Goal: Task Accomplishment & Management: Use online tool/utility

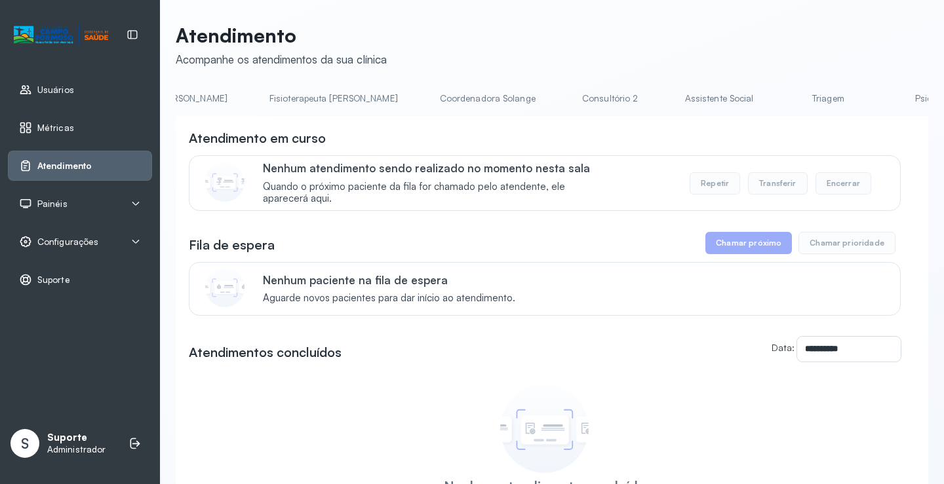
scroll to position [0, 734]
click at [774, 100] on link "Triagem" at bounding box center [820, 99] width 92 height 22
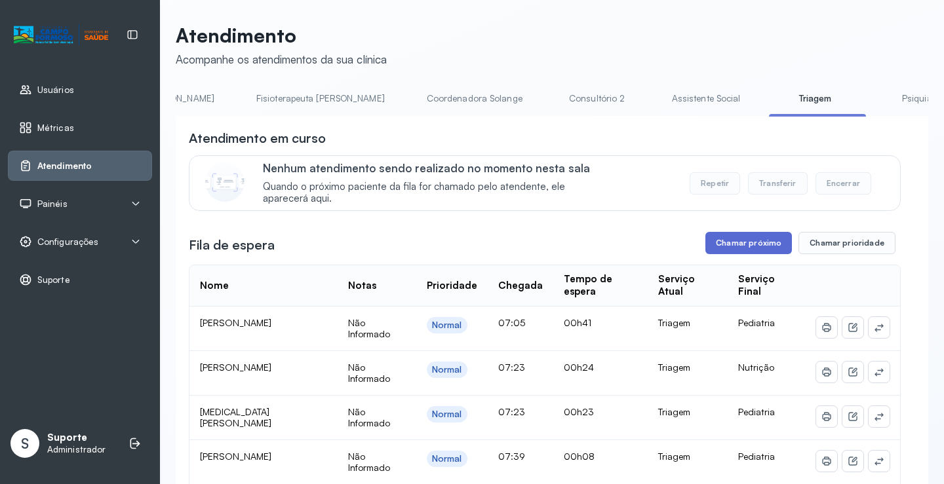
click at [748, 243] on button "Chamar próximo" at bounding box center [748, 243] width 87 height 22
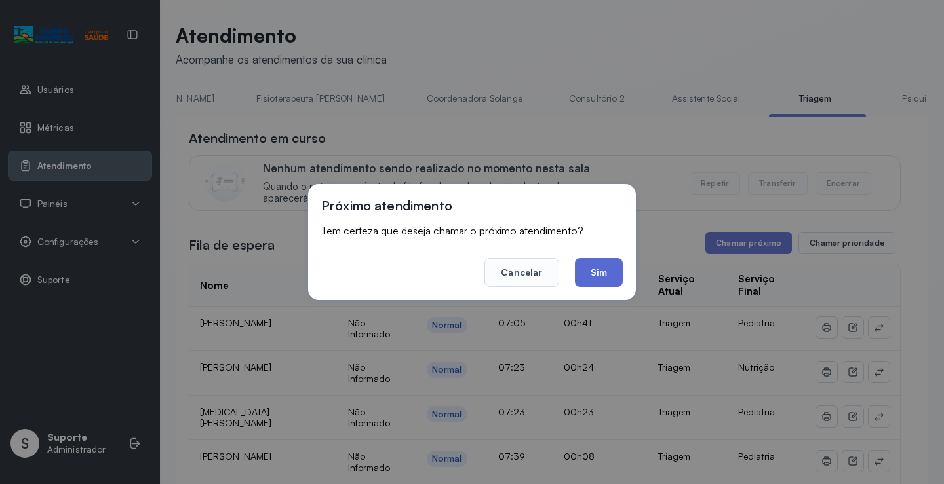
click at [604, 276] on button "Sim" at bounding box center [599, 272] width 48 height 29
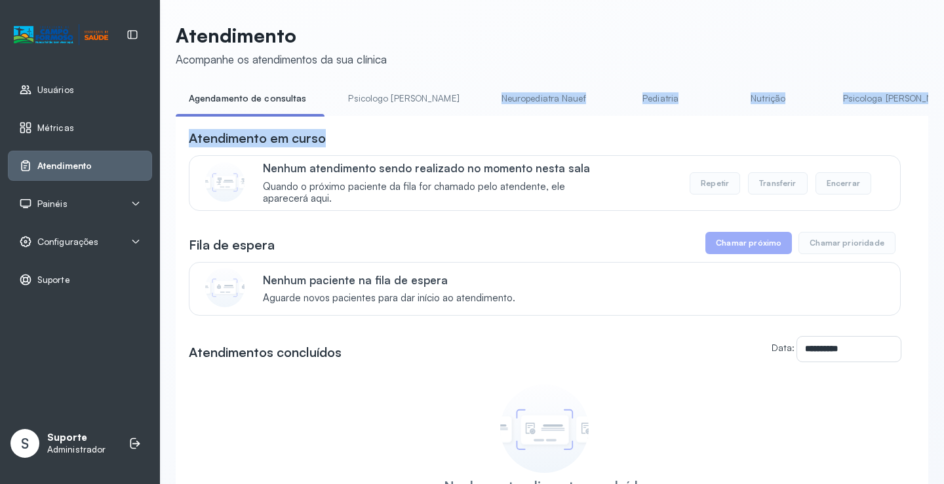
drag, startPoint x: 362, startPoint y: 120, endPoint x: 436, endPoint y: 112, distance: 75.1
click at [436, 112] on div "**********" at bounding box center [552, 345] width 752 height 514
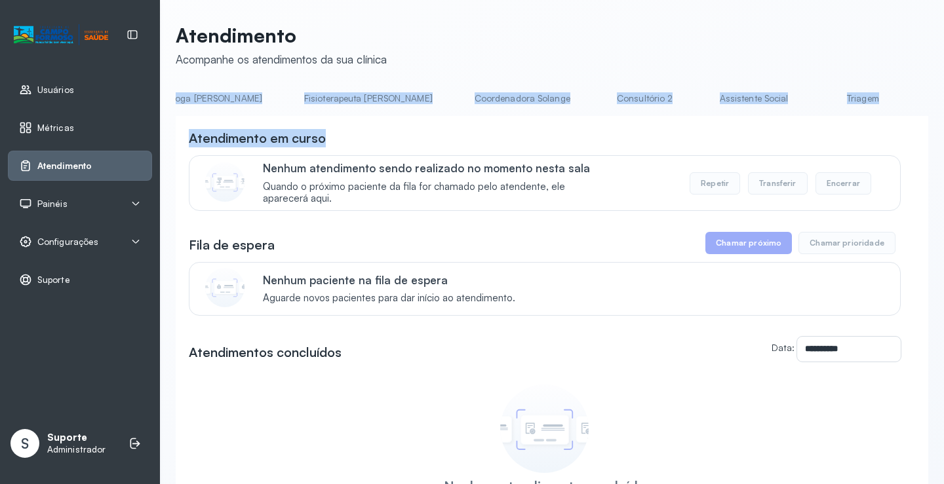
scroll to position [0, 699]
click at [809, 92] on link "Triagem" at bounding box center [855, 99] width 92 height 22
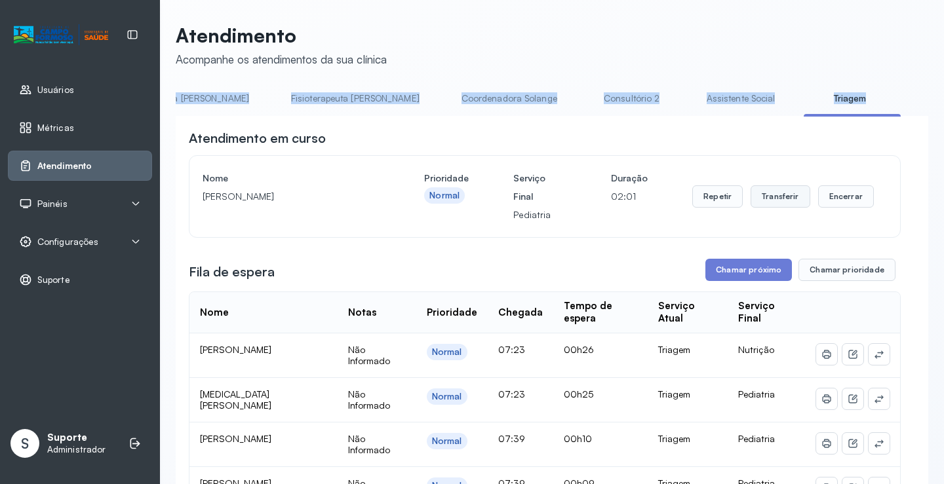
click at [782, 204] on button "Transferir" at bounding box center [780, 196] width 60 height 22
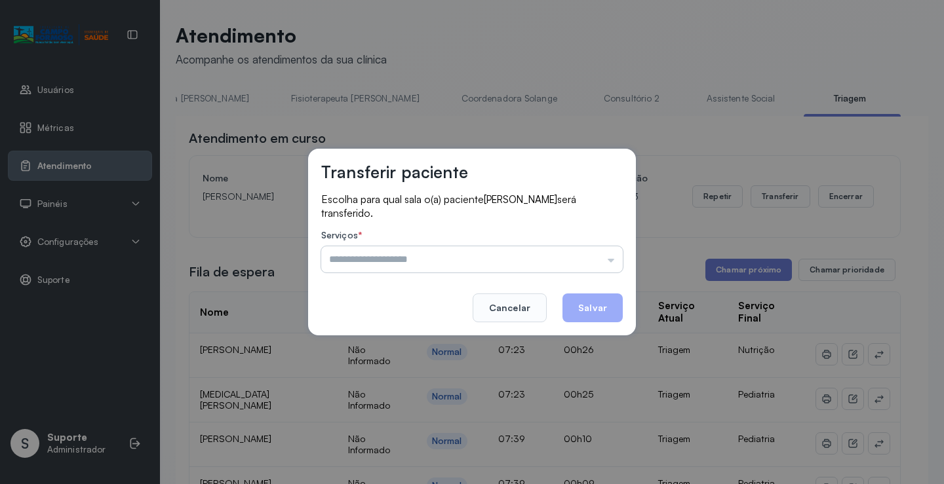
click at [612, 260] on input "text" at bounding box center [471, 259] width 301 height 26
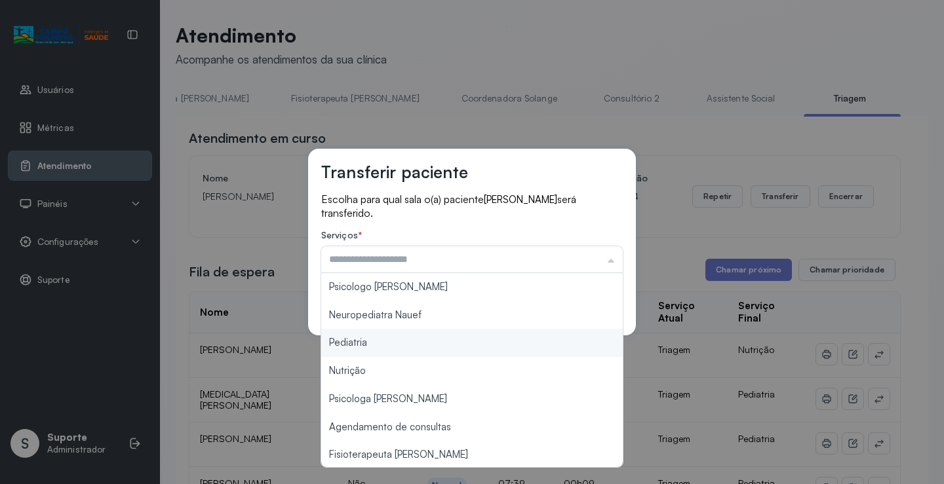
type input "*********"
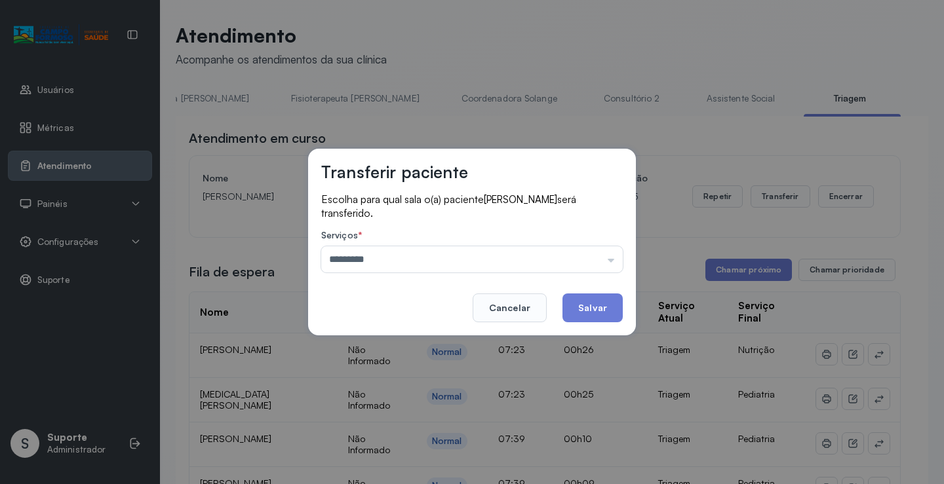
drag, startPoint x: 392, startPoint y: 339, endPoint x: 431, endPoint y: 339, distance: 38.7
click at [394, 339] on div "Transferir paciente Escolha para qual sala o(a) paciente Ana laura souza vieira…" at bounding box center [472, 242] width 944 height 484
click at [590, 311] on button "Salvar" at bounding box center [592, 308] width 60 height 29
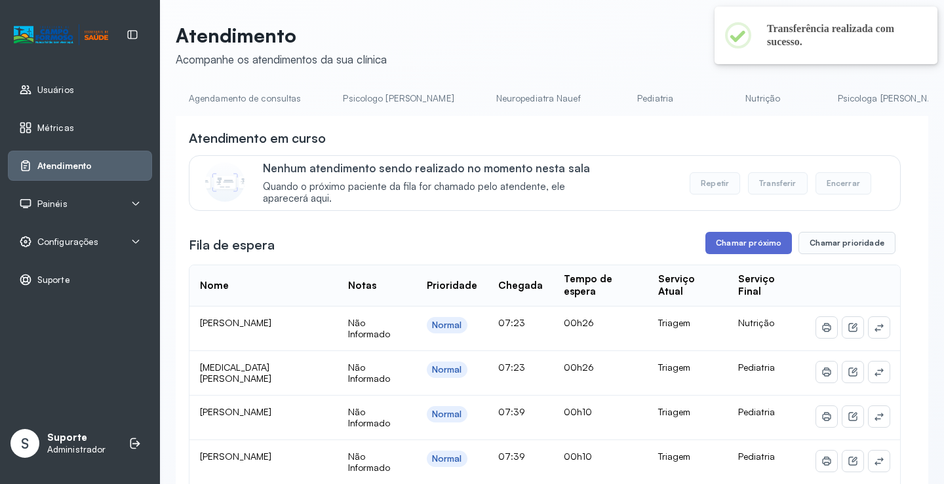
click at [729, 247] on button "Chamar próximo" at bounding box center [748, 243] width 87 height 22
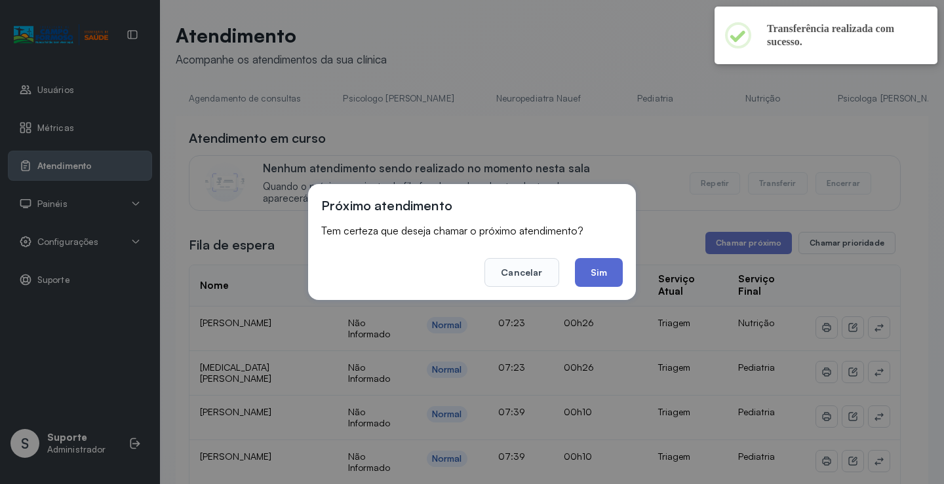
click at [606, 280] on button "Sim" at bounding box center [599, 272] width 48 height 29
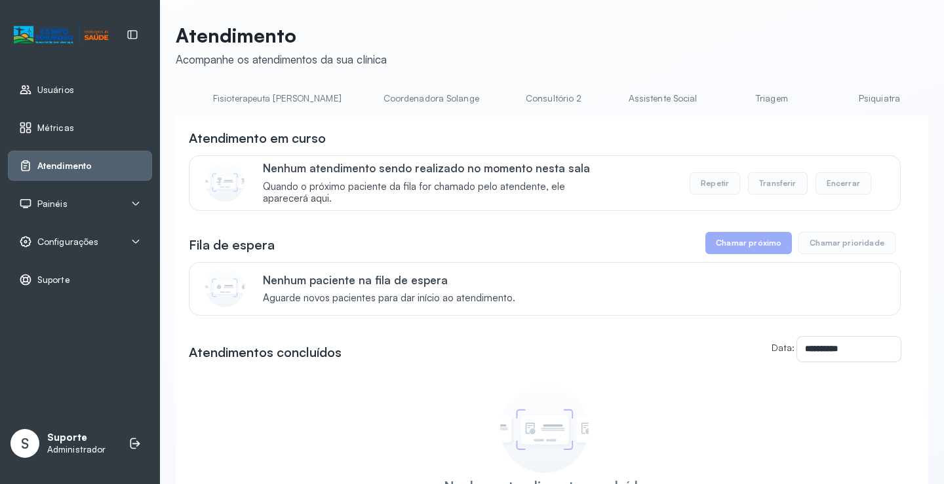
scroll to position [0, 828]
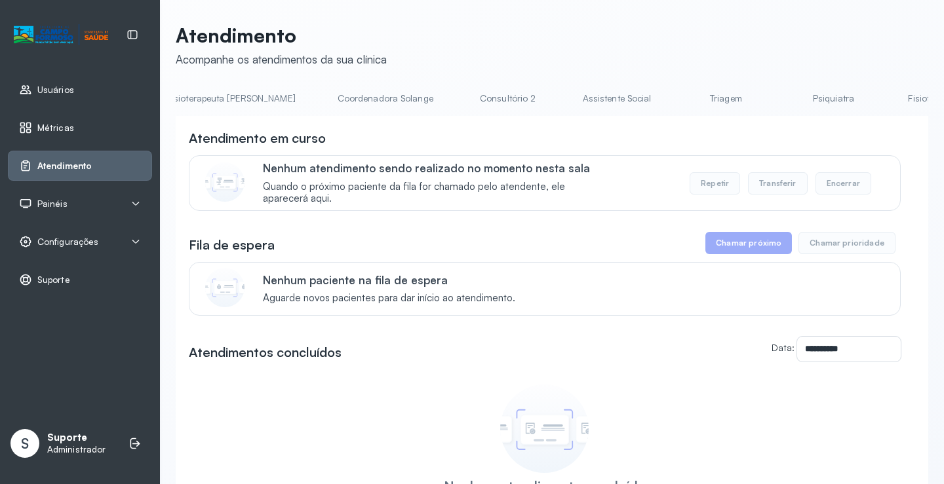
click at [680, 103] on link "Triagem" at bounding box center [726, 99] width 92 height 22
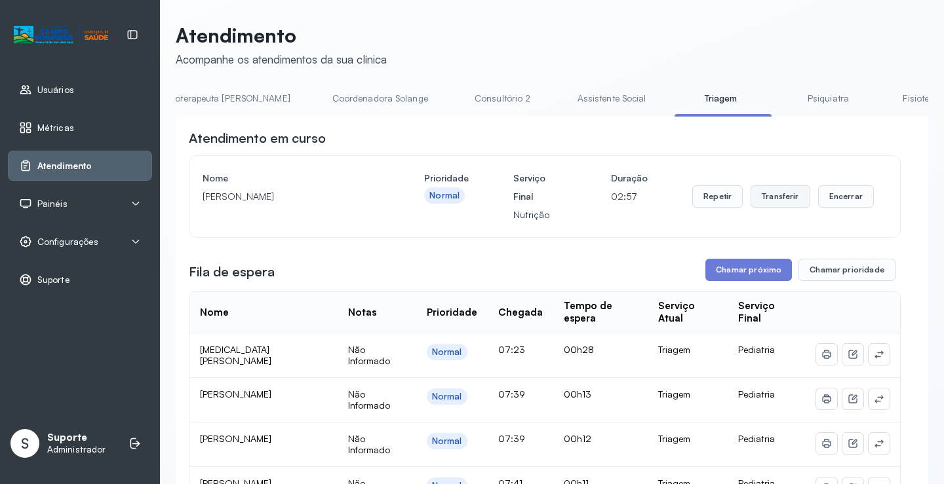
click at [781, 202] on button "Transferir" at bounding box center [780, 196] width 60 height 22
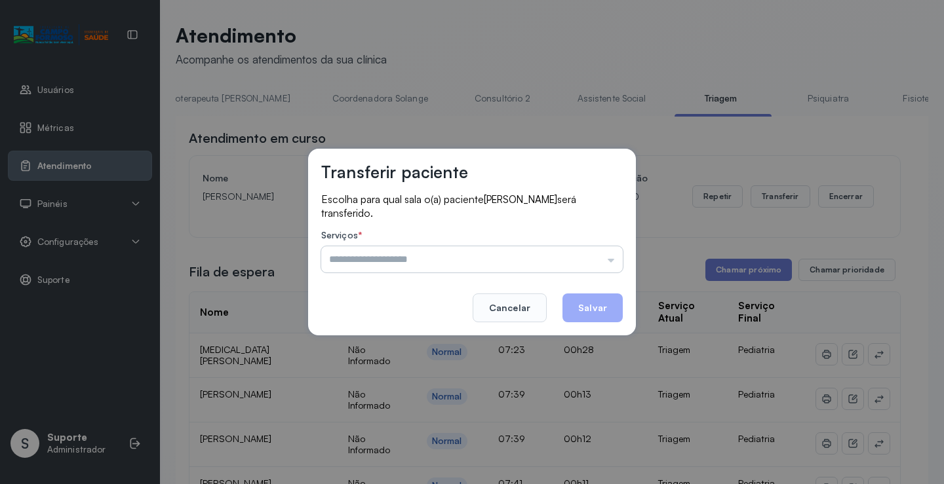
click at [613, 256] on input "text" at bounding box center [471, 259] width 301 height 26
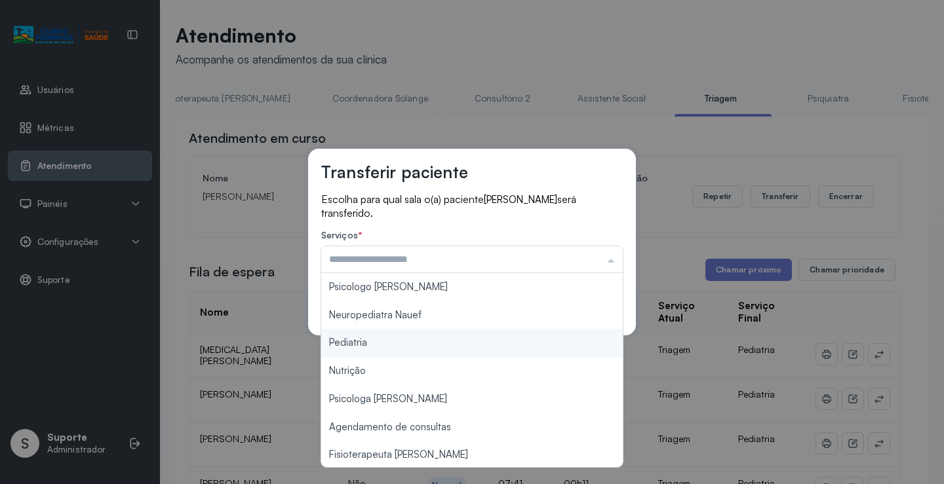
type input "*********"
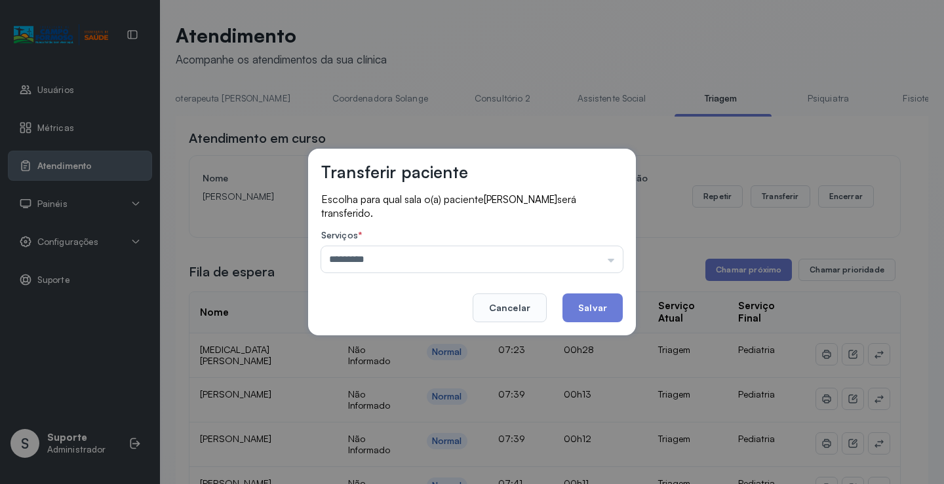
click at [391, 347] on div "Transferir paciente Escolha para qual sala o(a) paciente Matheus Henrique será …" at bounding box center [472, 242] width 944 height 484
click at [598, 316] on button "Salvar" at bounding box center [592, 308] width 60 height 29
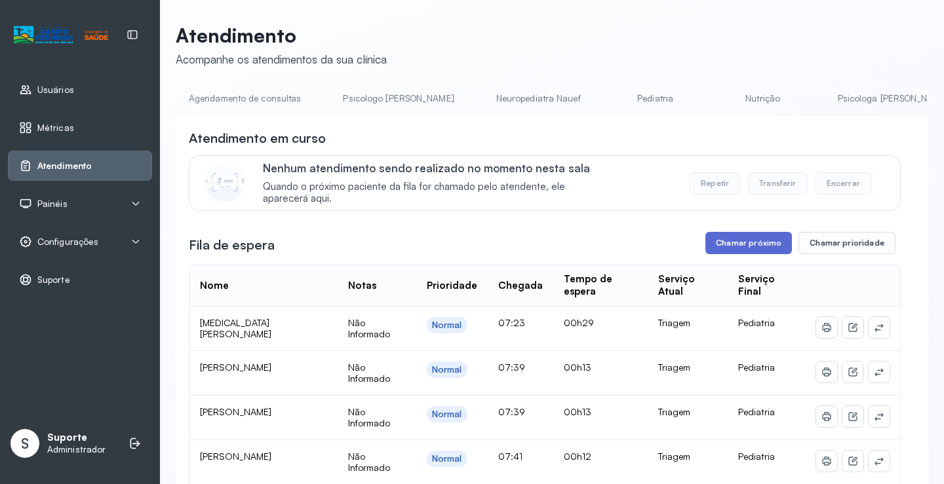
click at [743, 252] on button "Chamar próximo" at bounding box center [748, 243] width 87 height 22
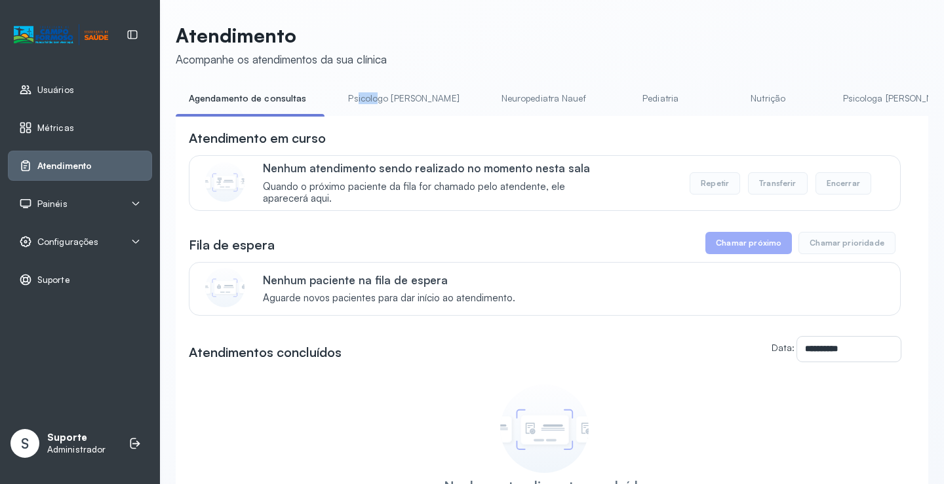
drag, startPoint x: 351, startPoint y: 115, endPoint x: 367, endPoint y: 121, distance: 17.0
click at [373, 115] on li "Psicologo [PERSON_NAME]" at bounding box center [406, 102] width 142 height 29
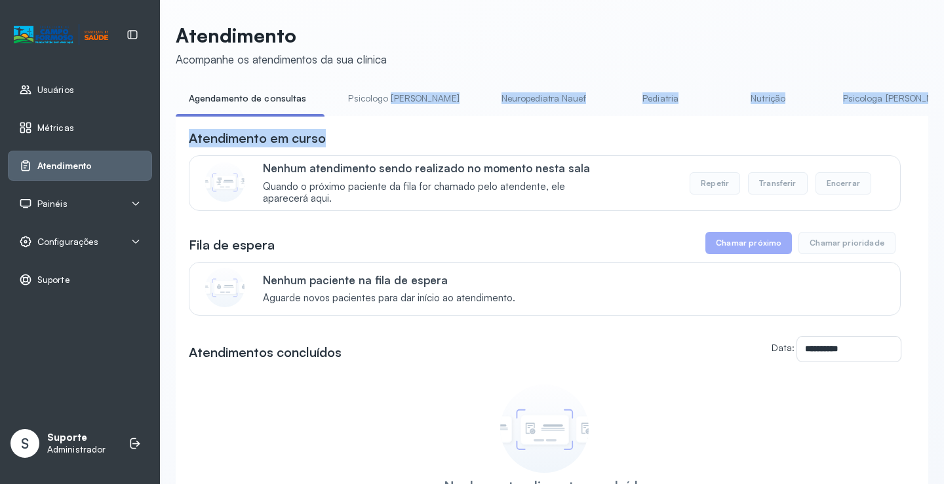
drag, startPoint x: 366, startPoint y: 121, endPoint x: 385, endPoint y: 116, distance: 19.7
click at [385, 116] on div "**********" at bounding box center [552, 345] width 752 height 514
click at [386, 117] on div "Agendamento de consultas Psicologo Pedro Neuropediatra Nauef Pediatria Nutrição…" at bounding box center [552, 102] width 752 height 29
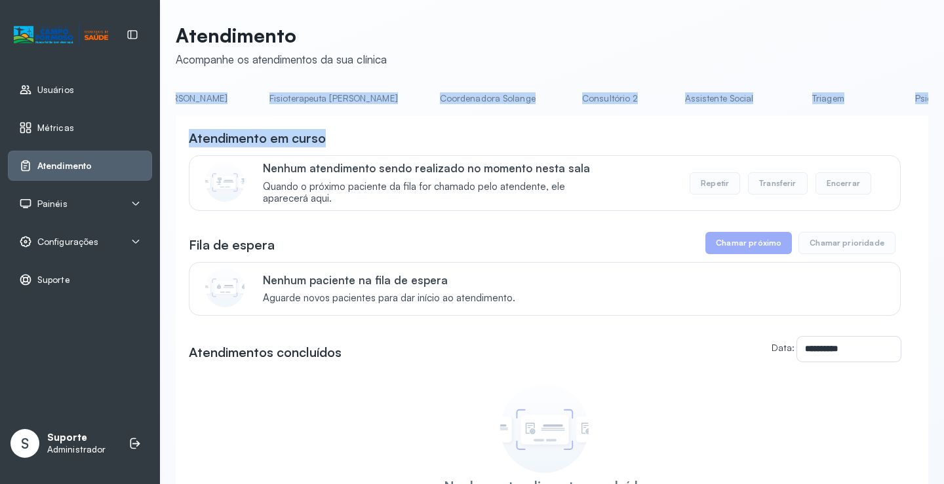
scroll to position [0, 750]
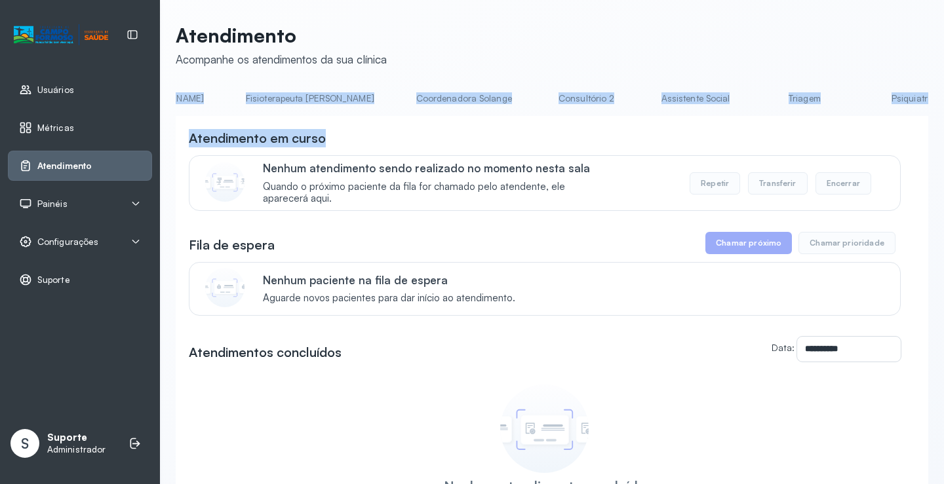
click at [758, 104] on link "Triagem" at bounding box center [804, 99] width 92 height 22
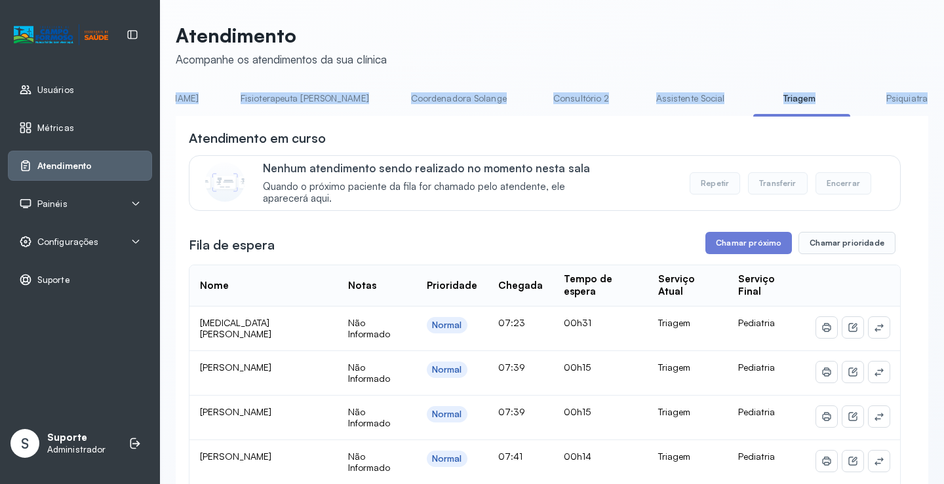
click at [758, 188] on button "Transferir" at bounding box center [778, 183] width 60 height 22
drag, startPoint x: 742, startPoint y: 236, endPoint x: 739, endPoint y: 254, distance: 18.5
click at [739, 254] on button "Chamar próximo" at bounding box center [748, 243] width 87 height 22
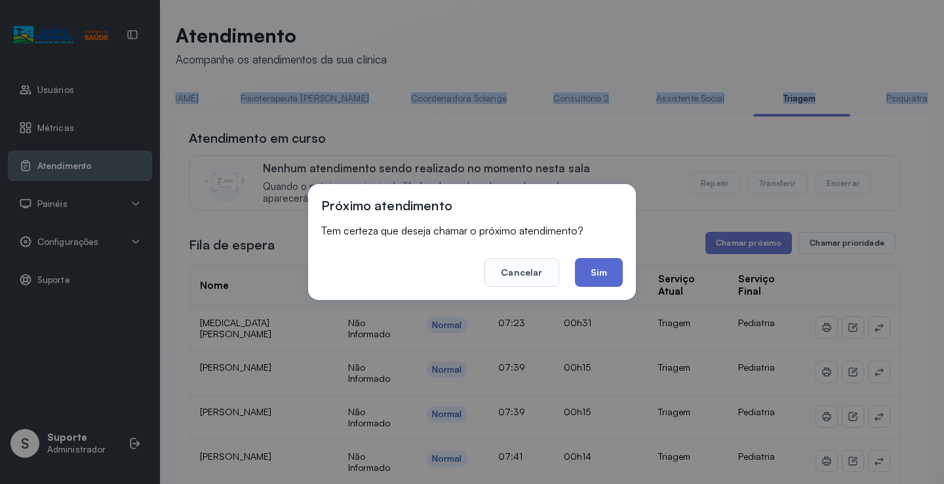
click at [606, 273] on button "Sim" at bounding box center [599, 272] width 48 height 29
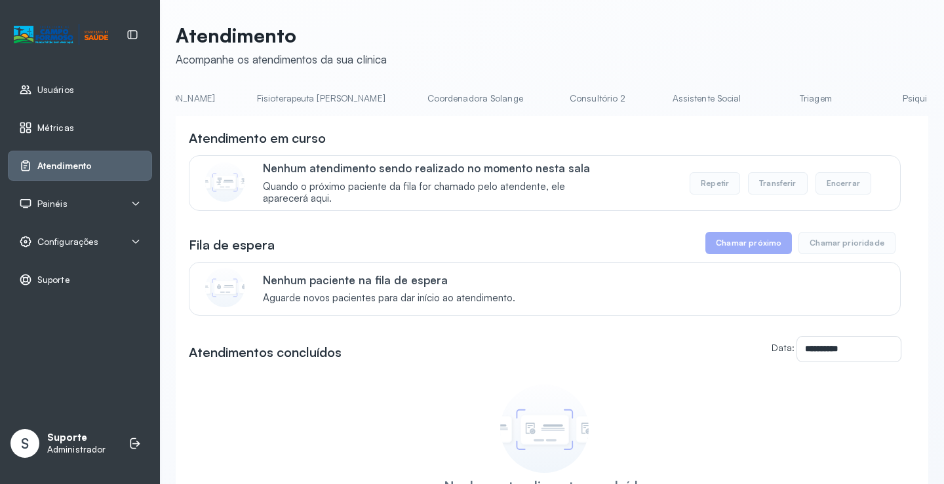
scroll to position [0, 760]
click at [748, 100] on link "Triagem" at bounding box center [794, 99] width 92 height 22
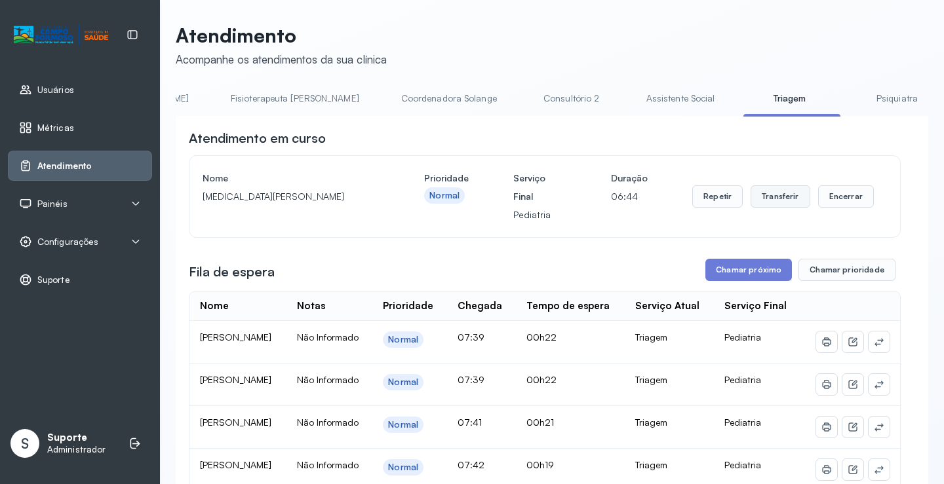
click at [773, 205] on button "Transferir" at bounding box center [780, 196] width 60 height 22
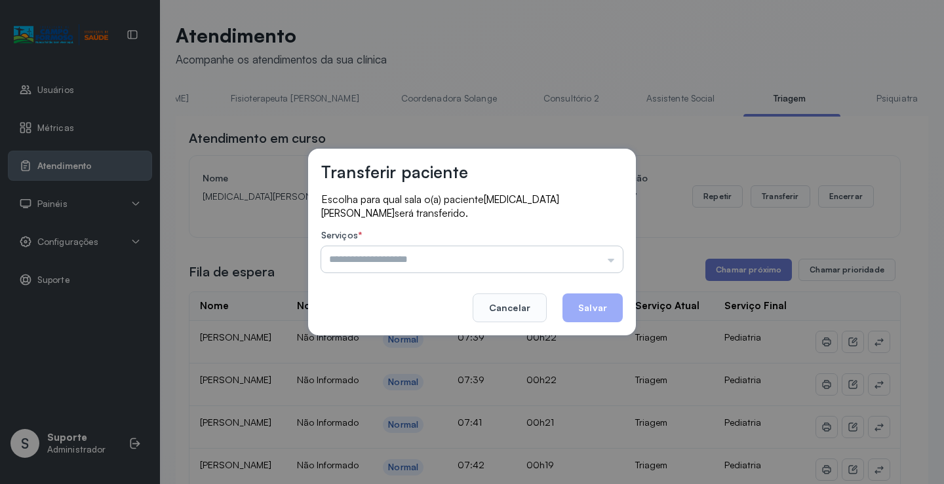
click at [613, 259] on input "text" at bounding box center [471, 259] width 301 height 26
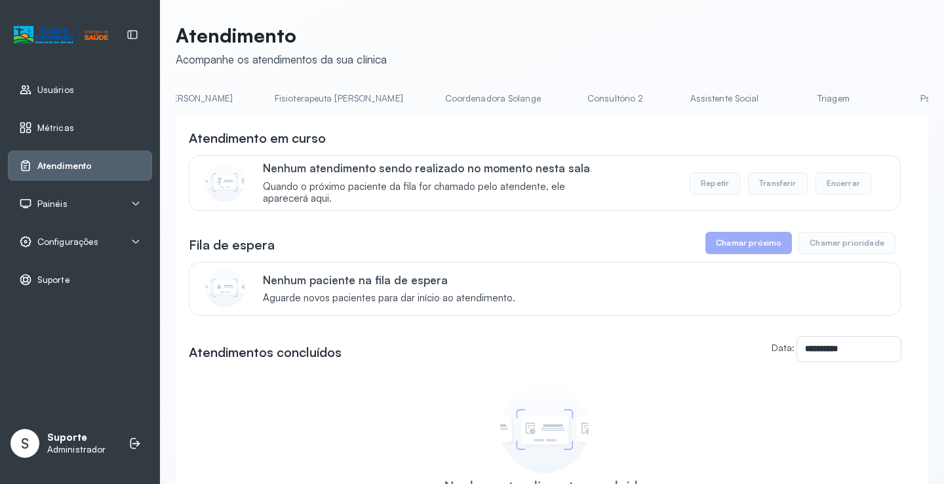
scroll to position [0, 747]
click at [761, 107] on link "Triagem" at bounding box center [807, 99] width 92 height 22
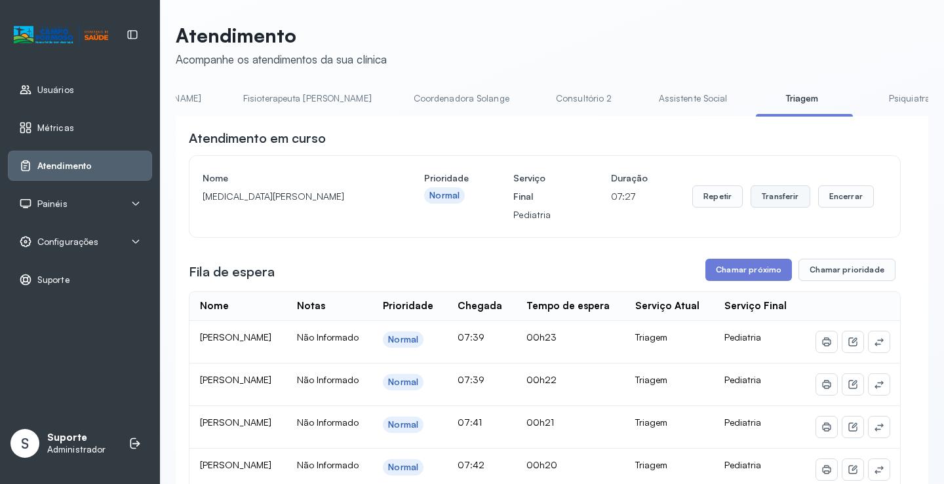
click at [766, 207] on button "Transferir" at bounding box center [780, 196] width 60 height 22
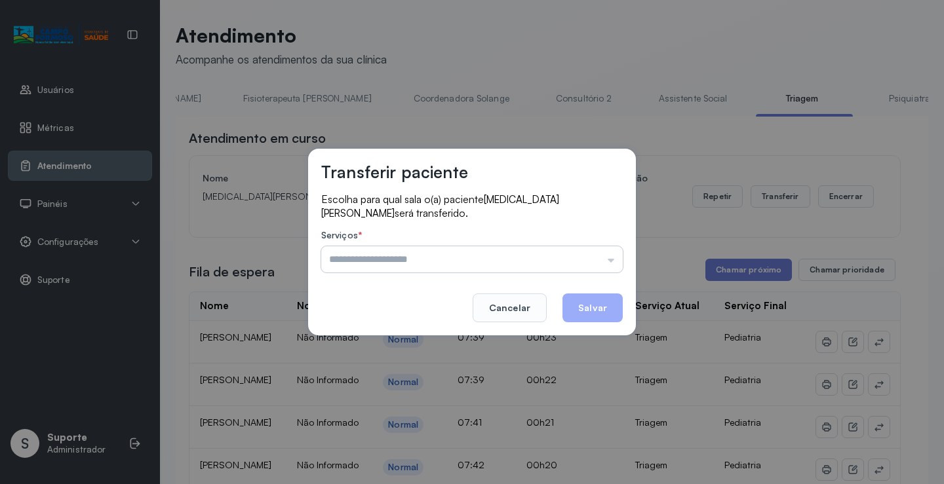
click at [612, 261] on input "text" at bounding box center [471, 259] width 301 height 26
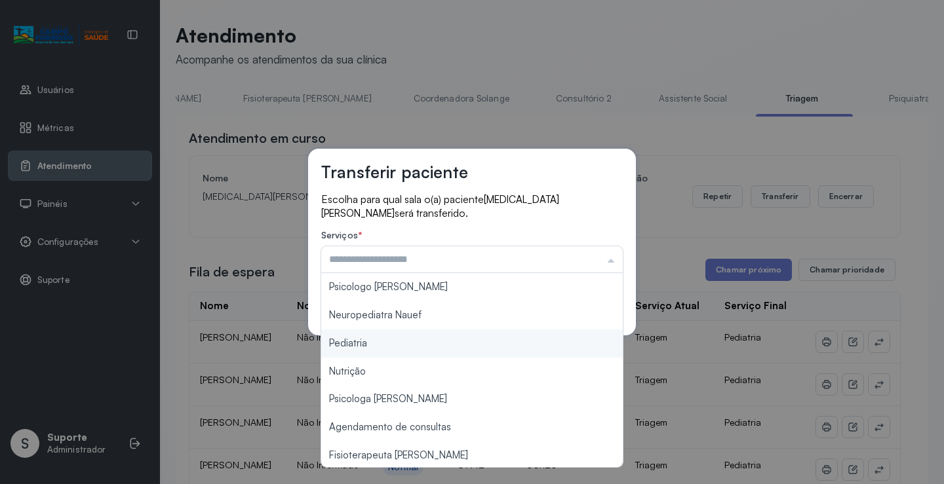
type input "*********"
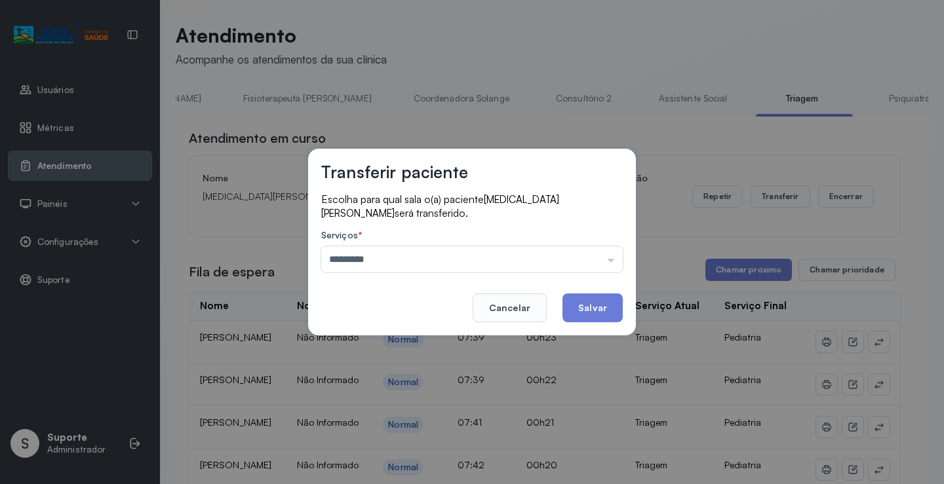
drag, startPoint x: 448, startPoint y: 339, endPoint x: 499, endPoint y: 344, distance: 52.0
click at [448, 339] on div "Transferir paciente Escolha para qual sala o(a) paciente Yasmin santos sousa se…" at bounding box center [472, 242] width 944 height 484
click at [590, 309] on button "Salvar" at bounding box center [592, 308] width 60 height 29
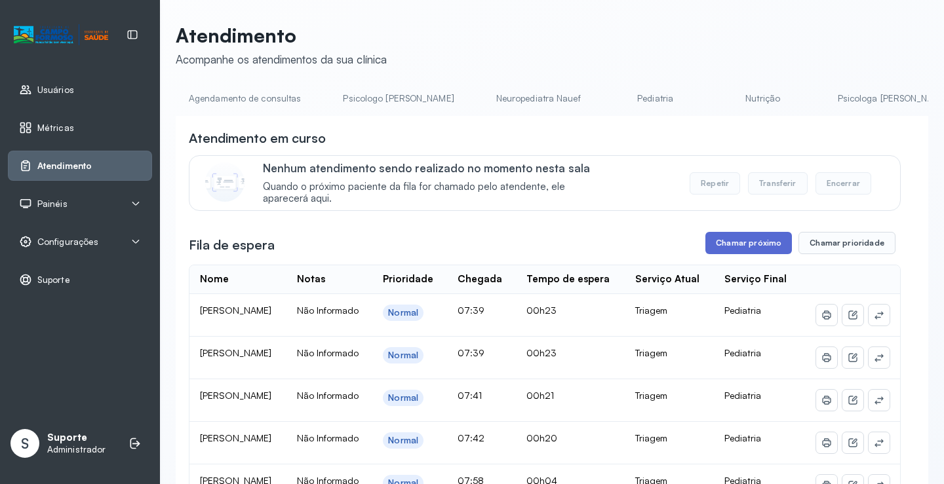
click at [751, 248] on button "Chamar próximo" at bounding box center [748, 243] width 87 height 22
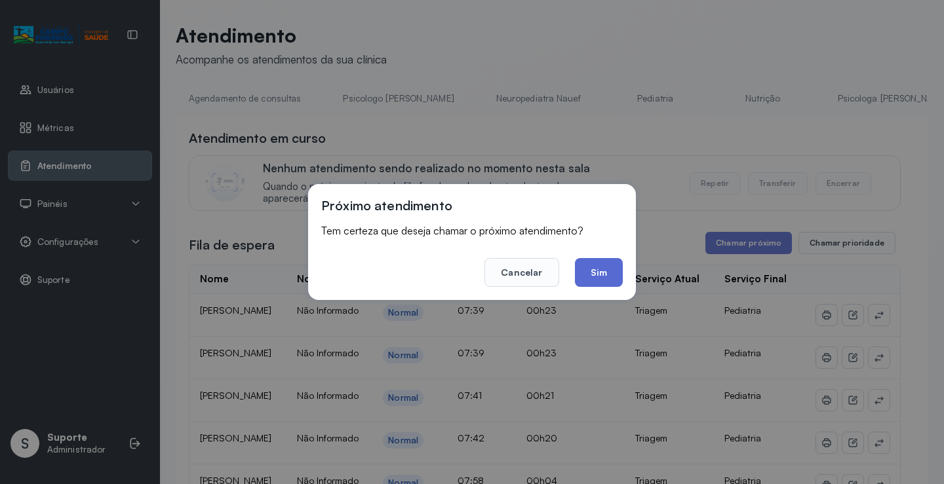
click at [609, 274] on button "Sim" at bounding box center [599, 272] width 48 height 29
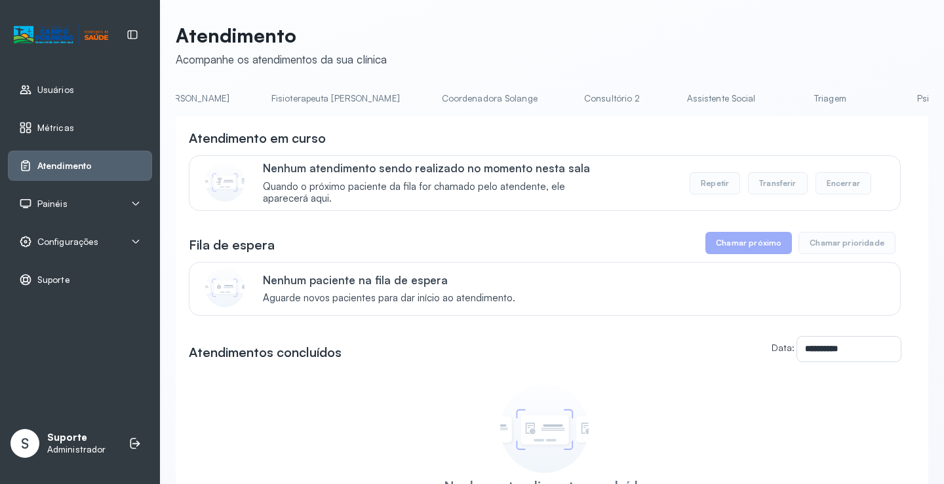
scroll to position [0, 827]
click at [681, 104] on link "Triagem" at bounding box center [727, 99] width 92 height 22
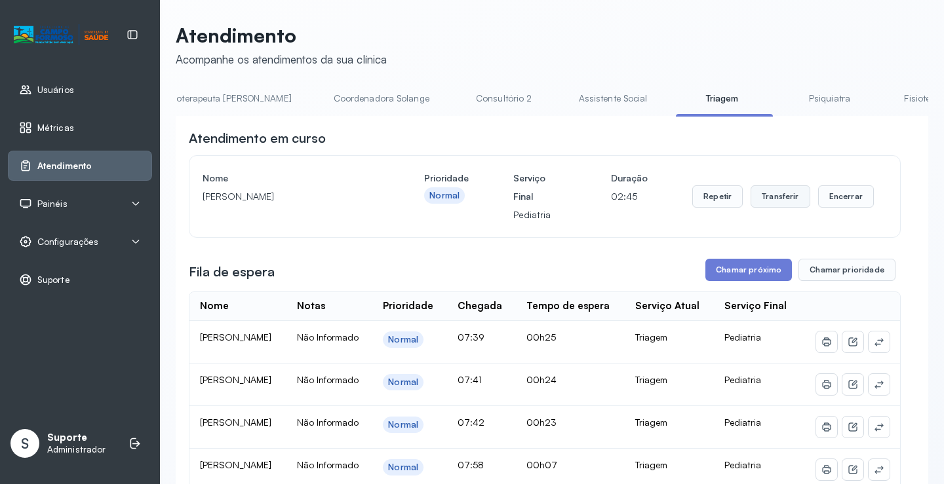
click at [782, 197] on button "Transferir" at bounding box center [780, 196] width 60 height 22
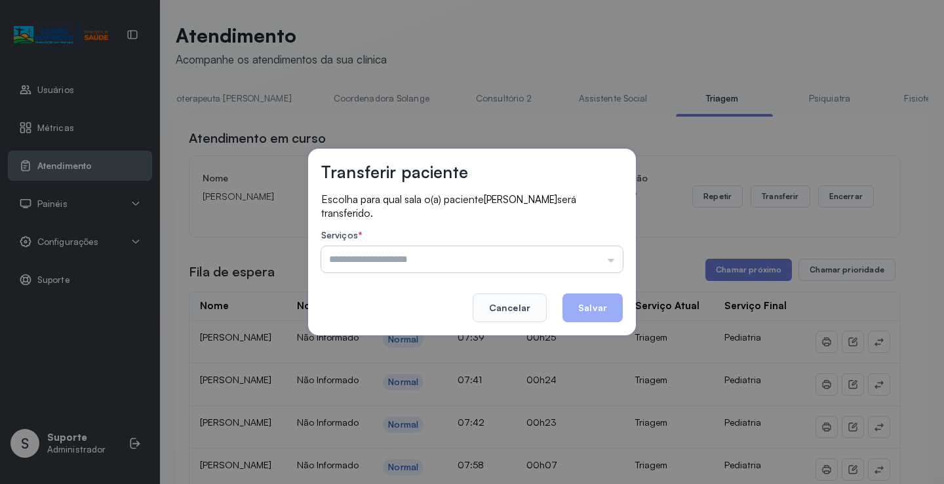
click at [619, 260] on input "text" at bounding box center [471, 259] width 301 height 26
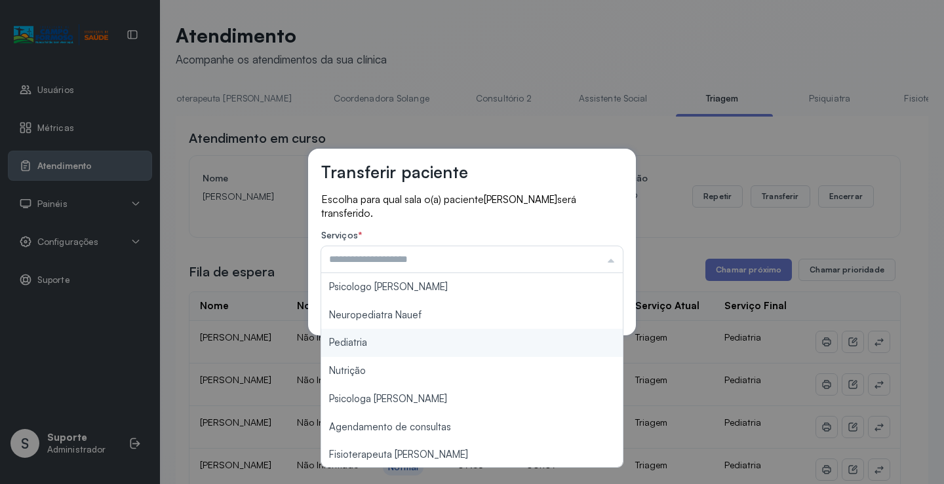
type input "*********"
click at [434, 343] on div "Transferir paciente Escolha para qual sala o(a) paciente ANA LAURA CRUZ GONCALV…" at bounding box center [472, 242] width 944 height 484
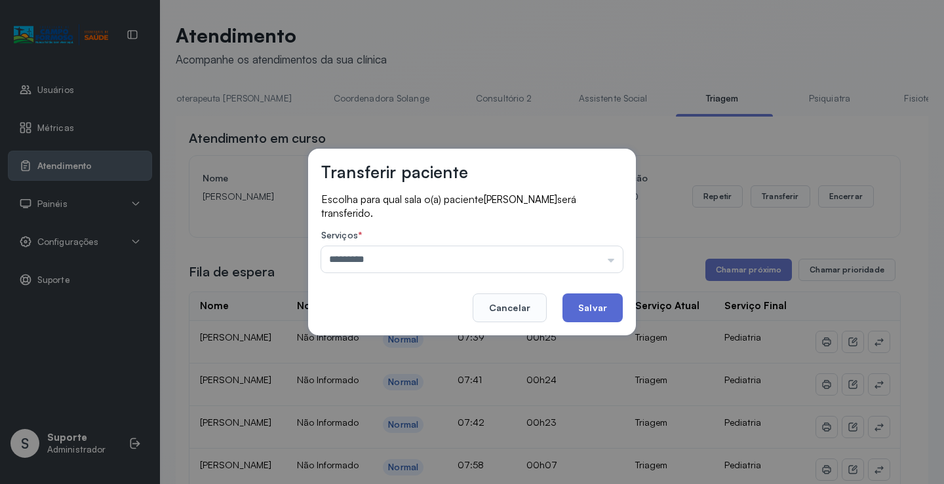
click at [595, 313] on button "Salvar" at bounding box center [592, 308] width 60 height 29
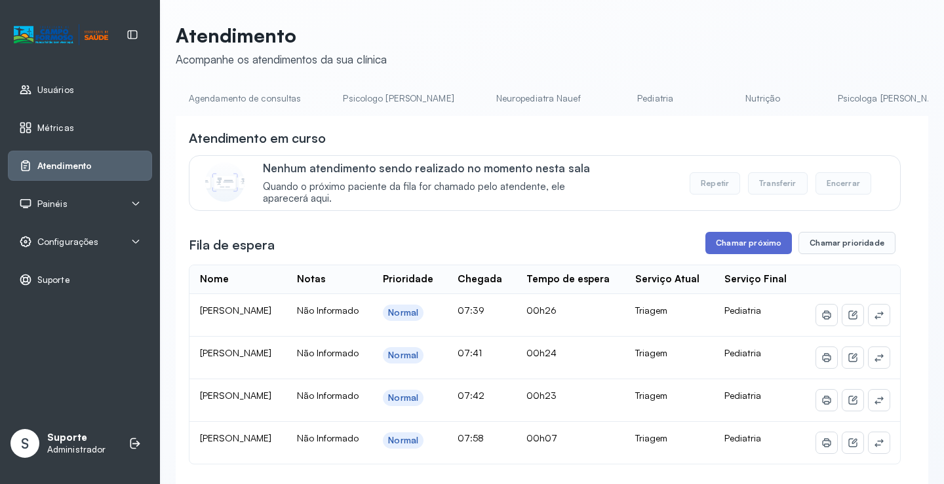
click at [734, 246] on button "Chamar próximo" at bounding box center [748, 243] width 87 height 22
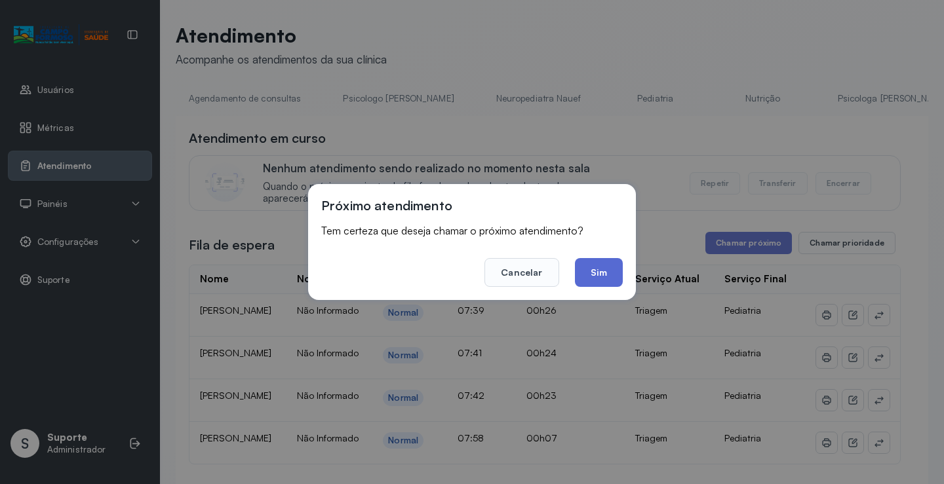
click at [610, 271] on button "Sim" at bounding box center [599, 272] width 48 height 29
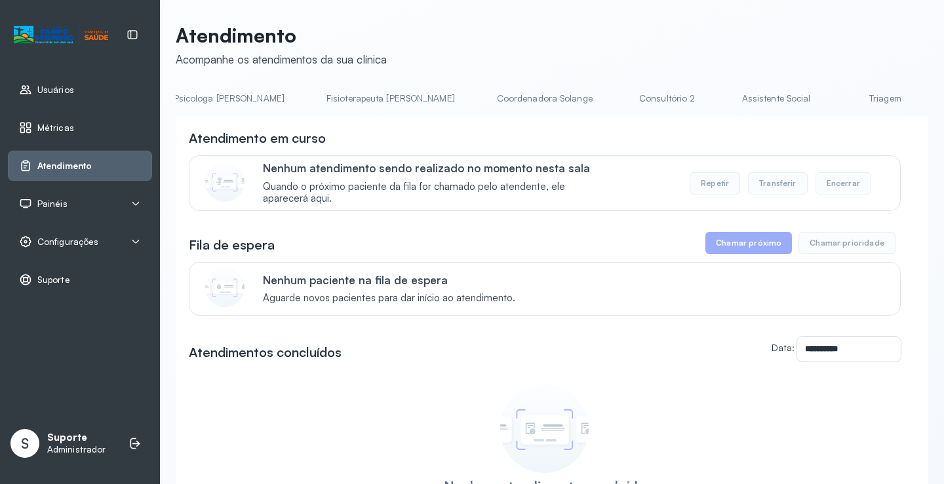
scroll to position [0, 672]
click at [836, 106] on link "Triagem" at bounding box center [882, 99] width 92 height 22
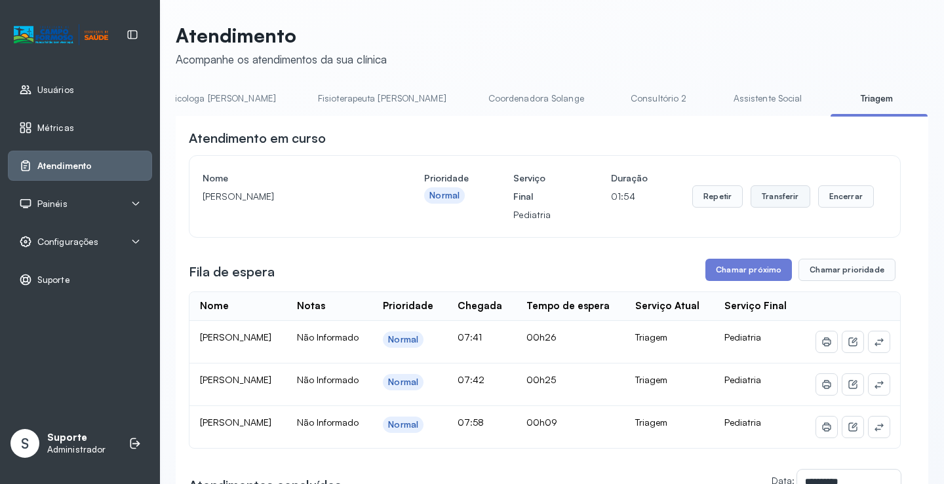
drag, startPoint x: 777, startPoint y: 199, endPoint x: 777, endPoint y: 206, distance: 7.2
click at [777, 206] on button "Transferir" at bounding box center [780, 196] width 60 height 22
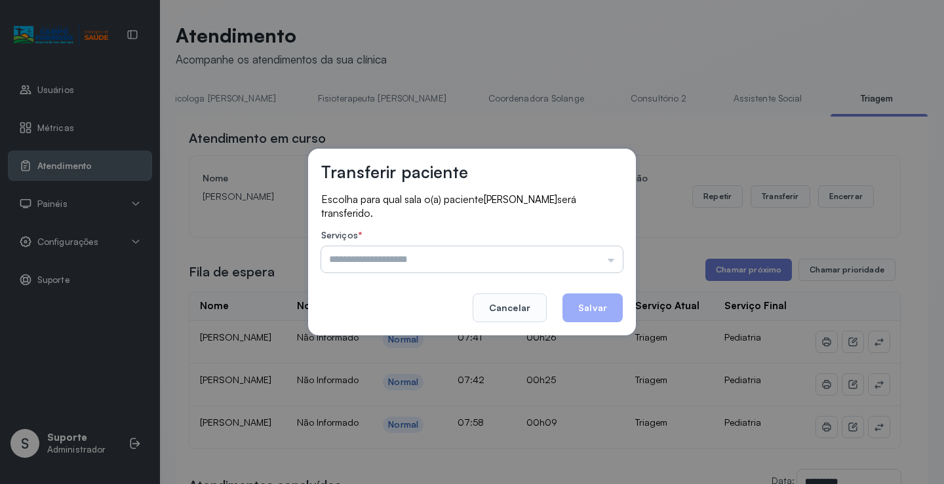
click at [616, 264] on input "text" at bounding box center [471, 259] width 301 height 26
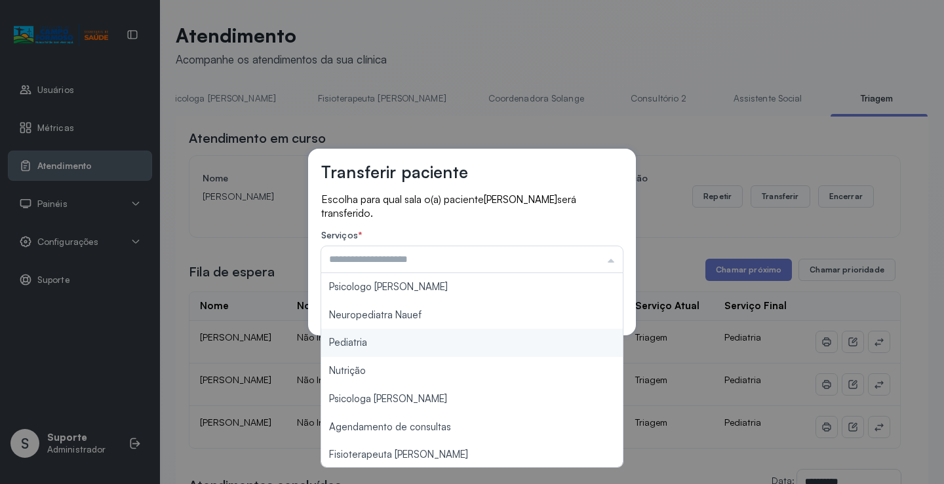
type input "*********"
click at [432, 344] on div "Transferir paciente Escolha para qual sala o(a) paciente [PERSON_NAME] será tra…" at bounding box center [472, 242] width 944 height 484
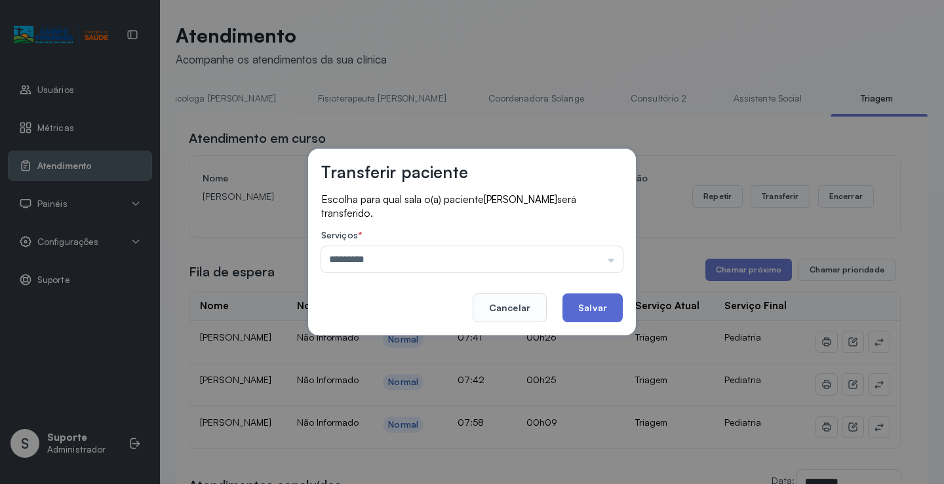
click at [593, 308] on button "Salvar" at bounding box center [592, 308] width 60 height 29
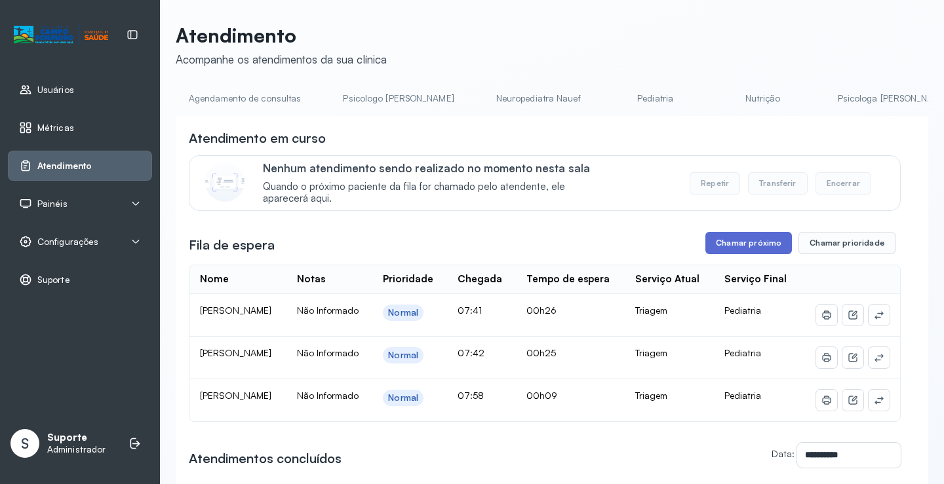
click at [747, 249] on button "Chamar próximo" at bounding box center [748, 243] width 87 height 22
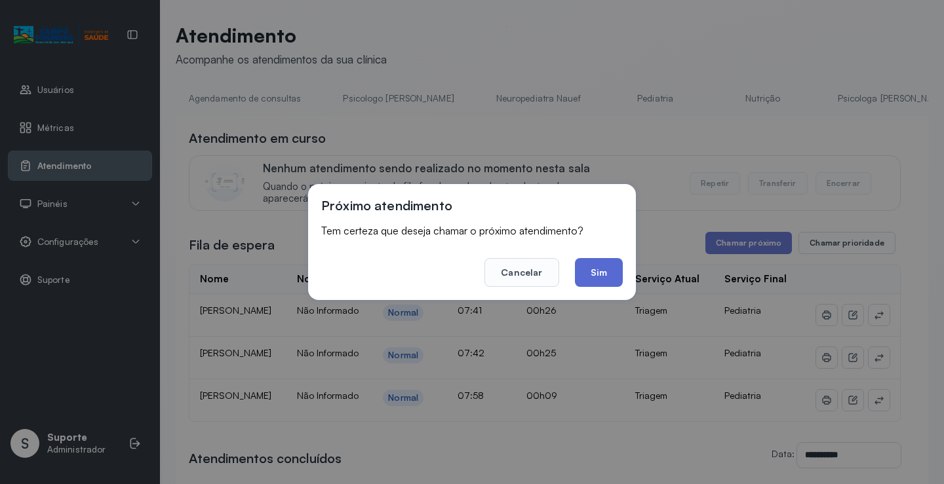
click at [604, 278] on button "Sim" at bounding box center [599, 272] width 48 height 29
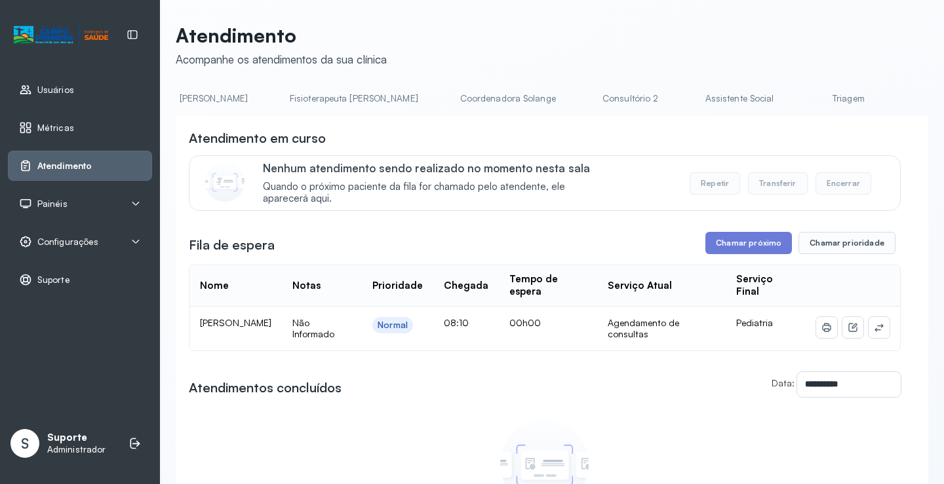
scroll to position [0, 707]
click at [801, 101] on link "Triagem" at bounding box center [847, 99] width 92 height 22
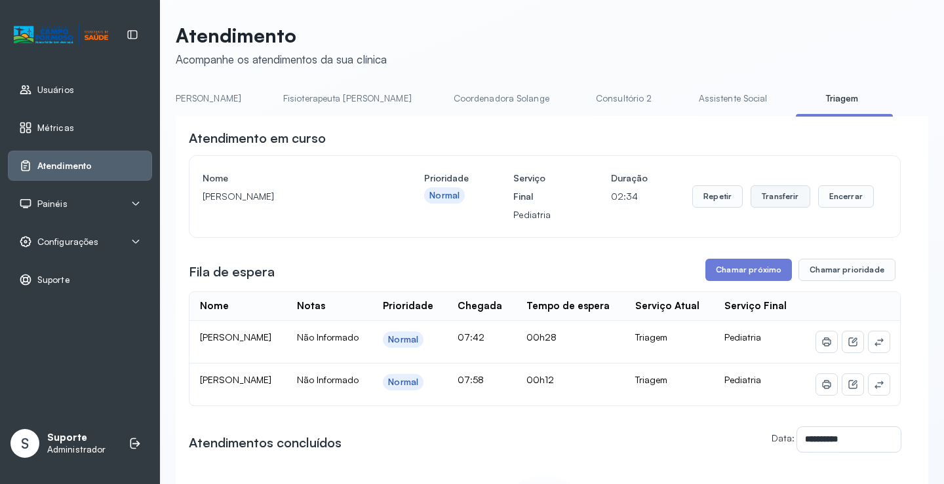
click at [782, 199] on button "Transferir" at bounding box center [780, 196] width 60 height 22
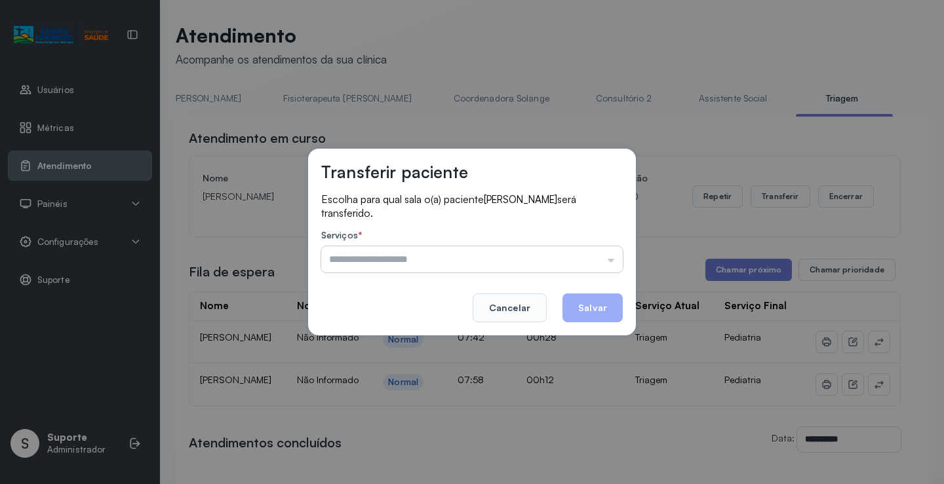
click at [614, 261] on input "text" at bounding box center [471, 259] width 301 height 26
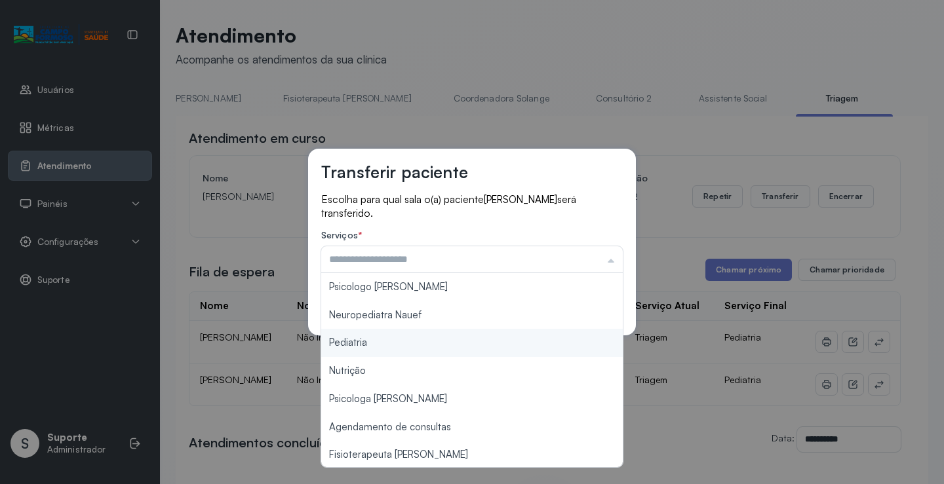
type input "*********"
click at [402, 341] on div "Transferir paciente Escolha para qual sala o(a) paciente KAIQUE RIBEIRO DA SILV…" at bounding box center [472, 242] width 944 height 484
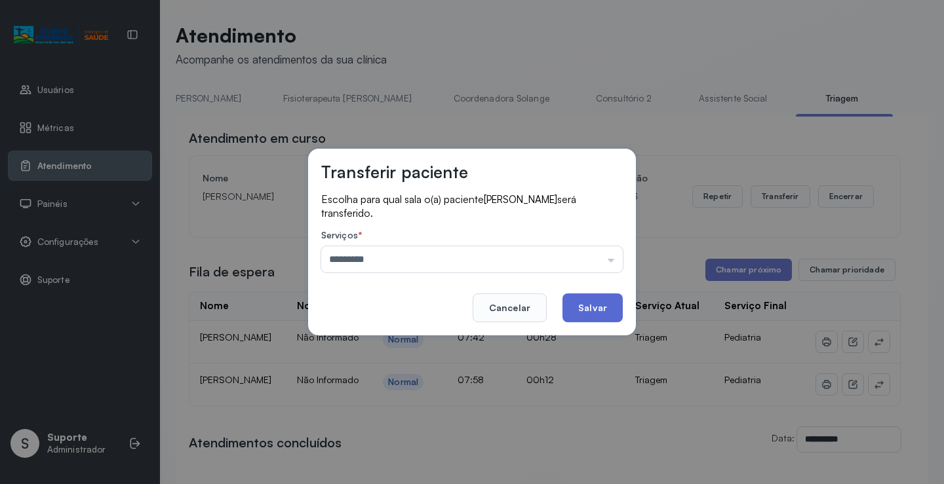
click at [595, 306] on button "Salvar" at bounding box center [592, 308] width 60 height 29
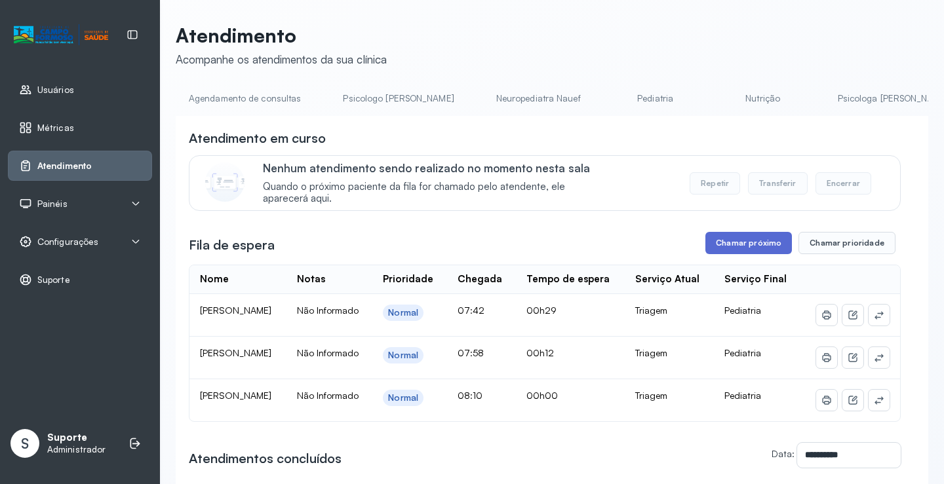
click at [726, 236] on button "Chamar próximo" at bounding box center [748, 243] width 87 height 22
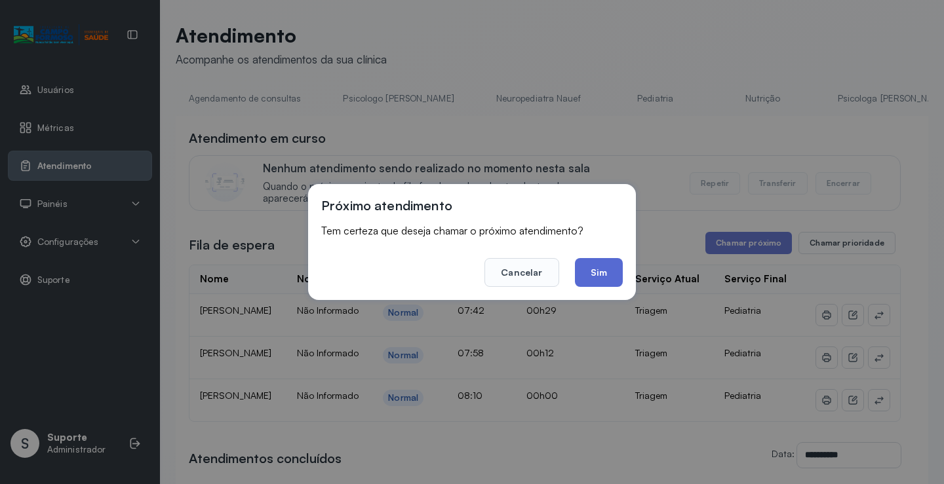
click at [608, 277] on button "Sim" at bounding box center [599, 272] width 48 height 29
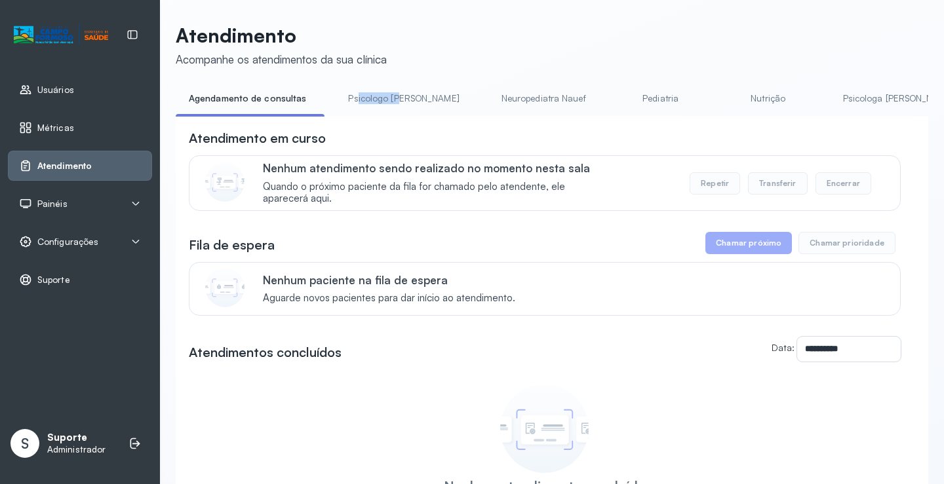
drag, startPoint x: 353, startPoint y: 116, endPoint x: 394, endPoint y: 109, distance: 41.3
click at [394, 109] on li "Psicologo [PERSON_NAME]" at bounding box center [406, 102] width 142 height 29
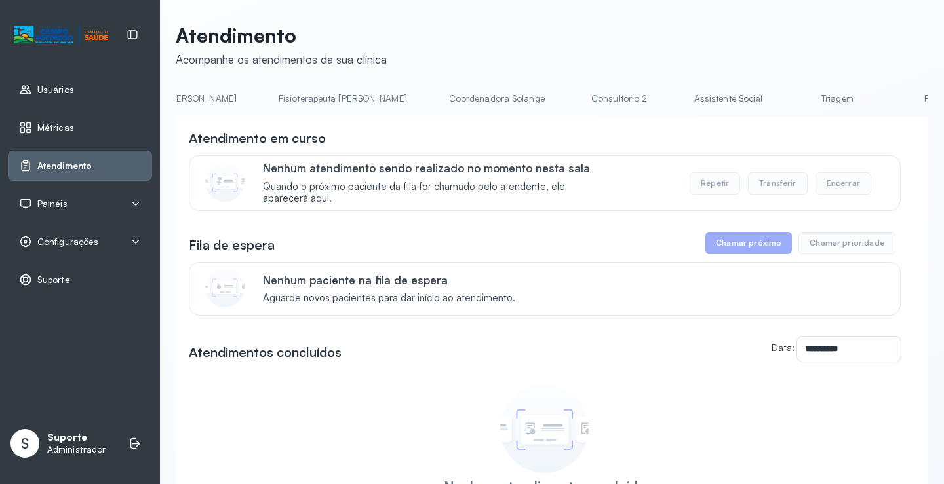
scroll to position [0, 720]
click at [788, 104] on link "Triagem" at bounding box center [834, 99] width 92 height 22
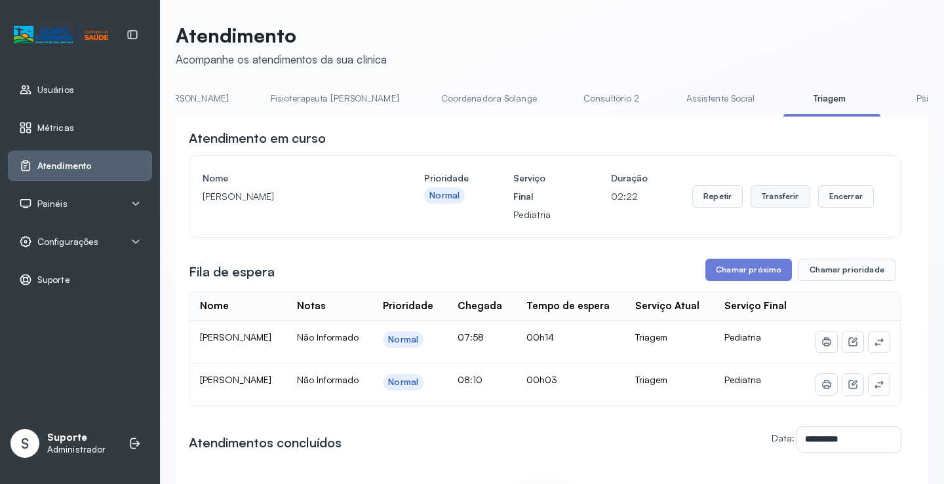
click at [773, 199] on button "Transferir" at bounding box center [780, 196] width 60 height 22
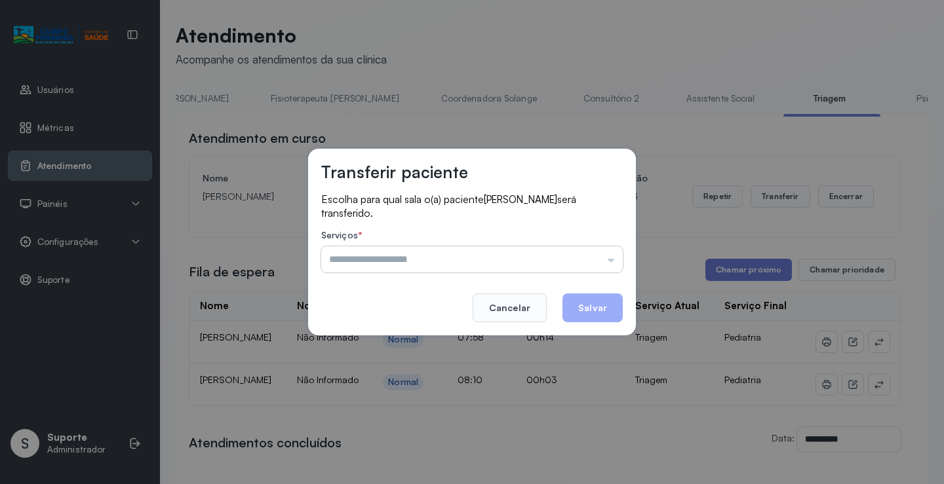
click at [617, 261] on input "text" at bounding box center [471, 259] width 301 height 26
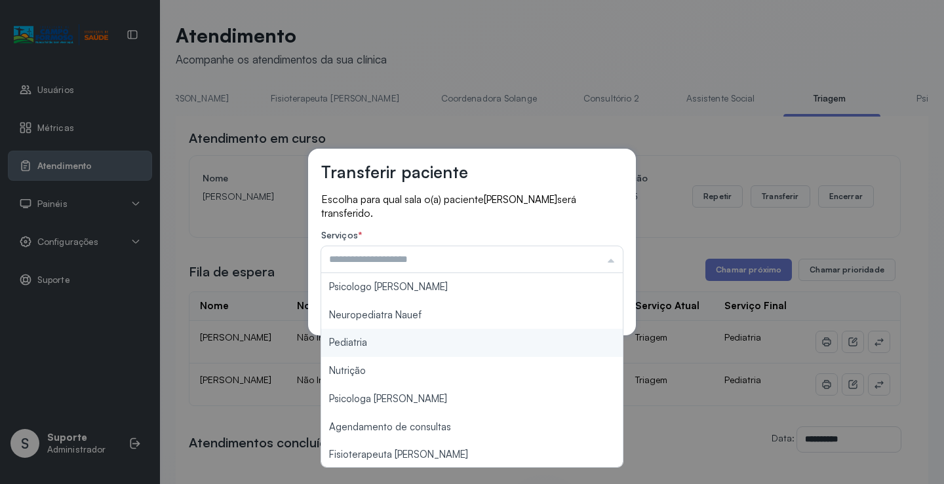
type input "*********"
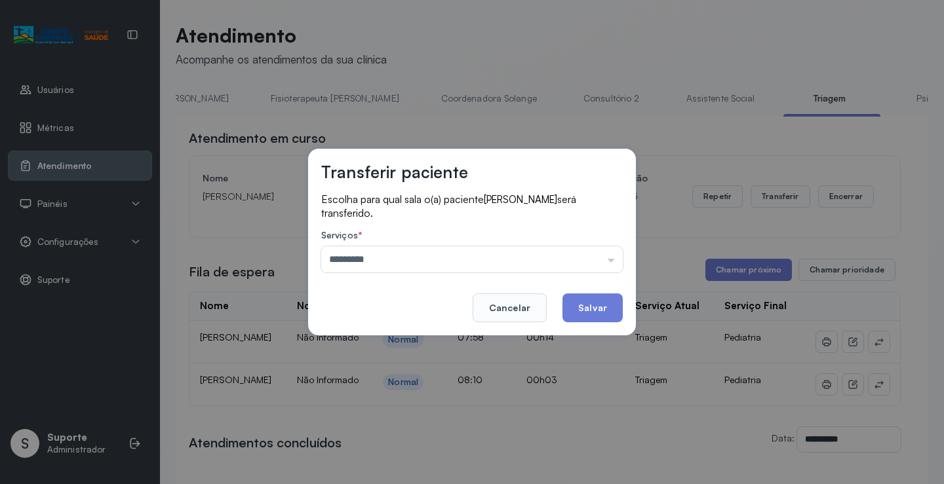
drag, startPoint x: 416, startPoint y: 345, endPoint x: 584, endPoint y: 333, distance: 168.2
click at [430, 345] on div "Transferir paciente Escolha para qual sala o(a) paciente ROBERTH RODRIGUES FREI…" at bounding box center [472, 242] width 944 height 484
click at [596, 305] on button "Salvar" at bounding box center [592, 308] width 60 height 29
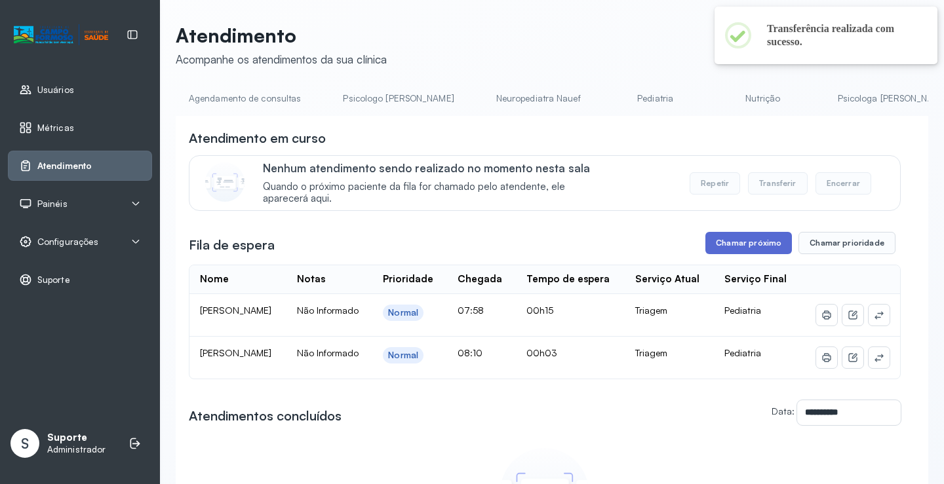
click at [739, 242] on button "Chamar próximo" at bounding box center [748, 243] width 87 height 22
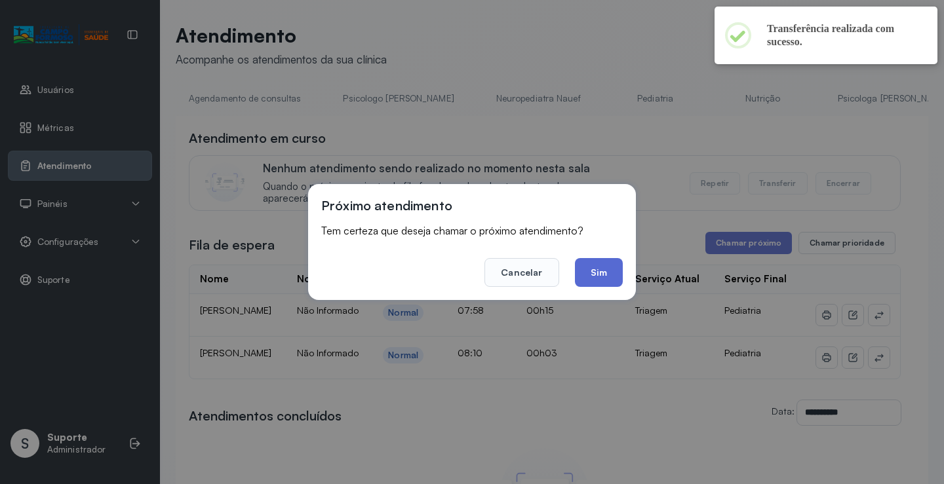
click at [606, 275] on button "Sim" at bounding box center [599, 272] width 48 height 29
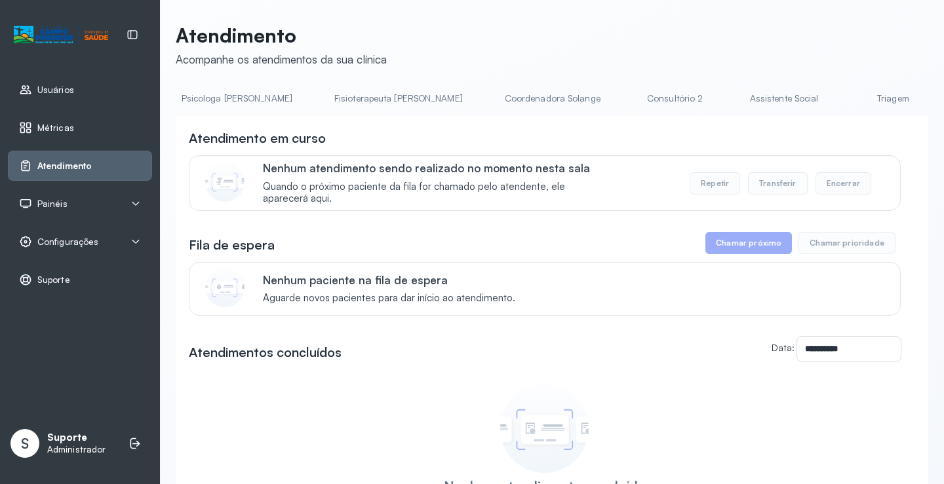
scroll to position [0, 667]
click at [841, 102] on link "Triagem" at bounding box center [887, 99] width 92 height 22
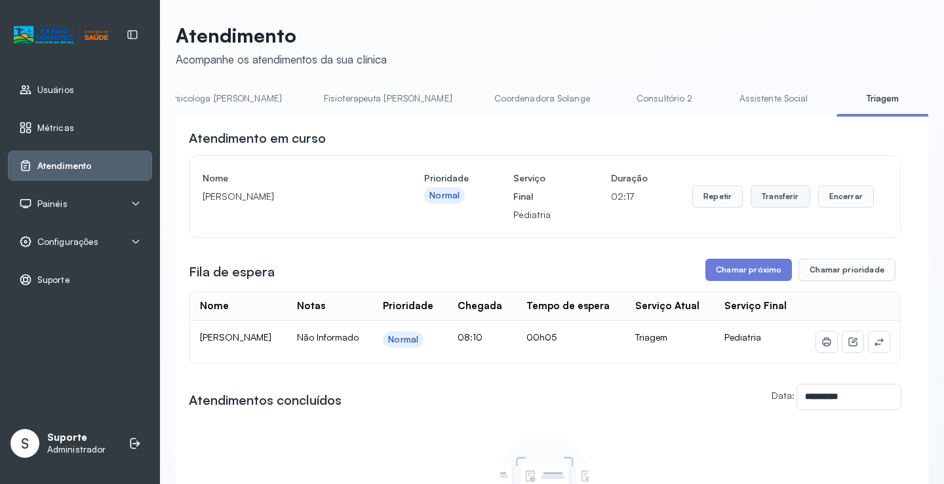
click at [774, 200] on button "Transferir" at bounding box center [780, 196] width 60 height 22
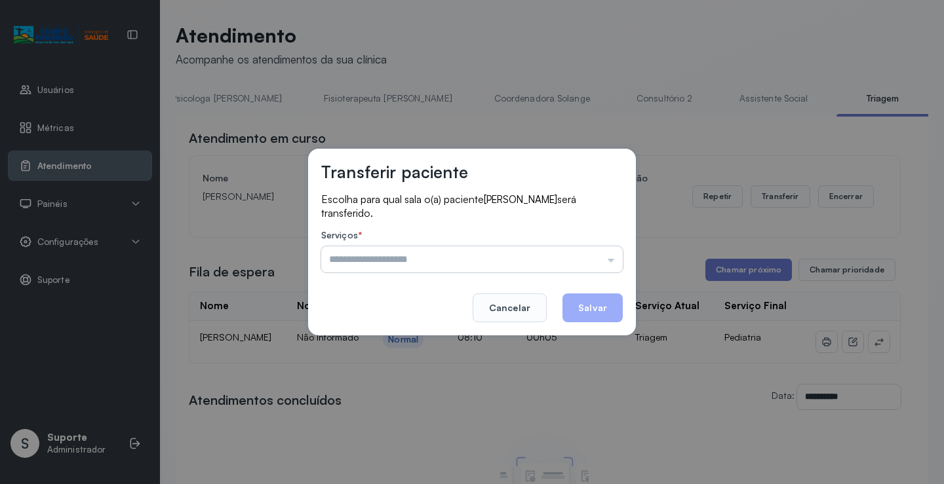
click at [611, 258] on input "text" at bounding box center [471, 259] width 301 height 26
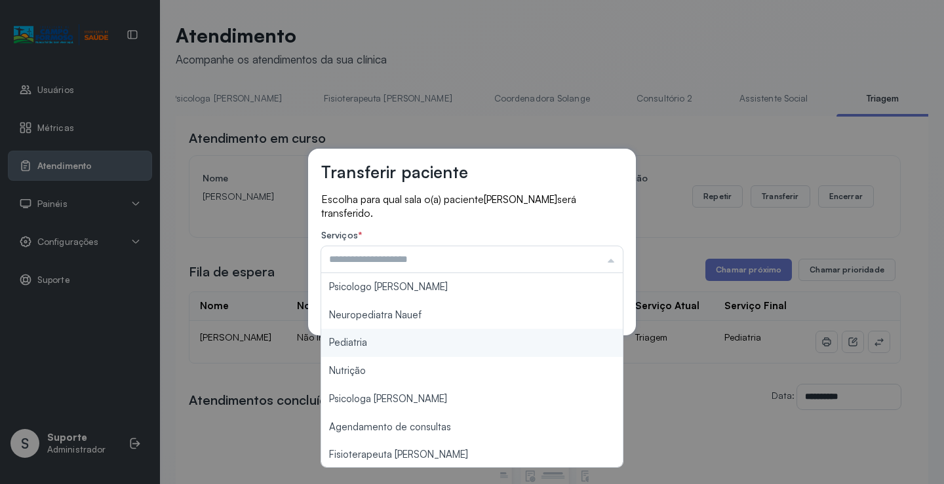
type input "*********"
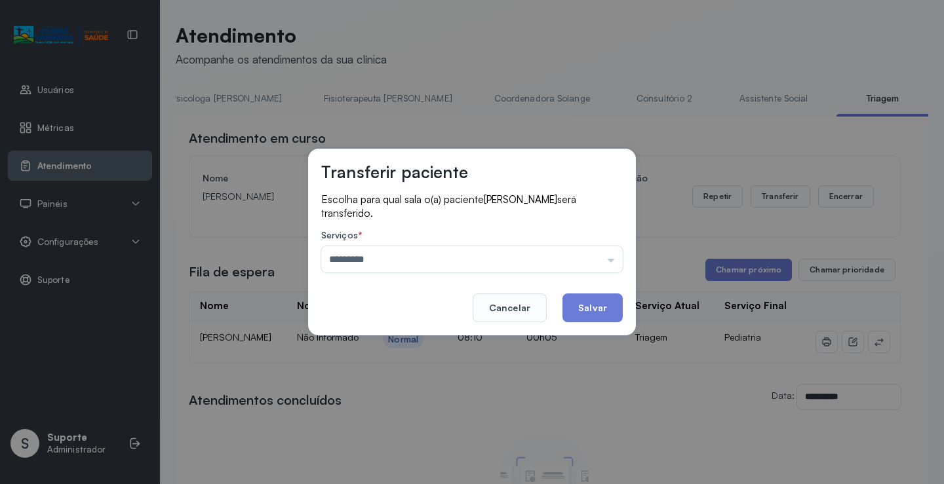
click at [395, 346] on div "Transferir paciente Escolha para qual sala o(a) paciente JAMILE DOS SANTOS SILV…" at bounding box center [472, 242] width 944 height 484
click at [600, 309] on button "Salvar" at bounding box center [592, 308] width 60 height 29
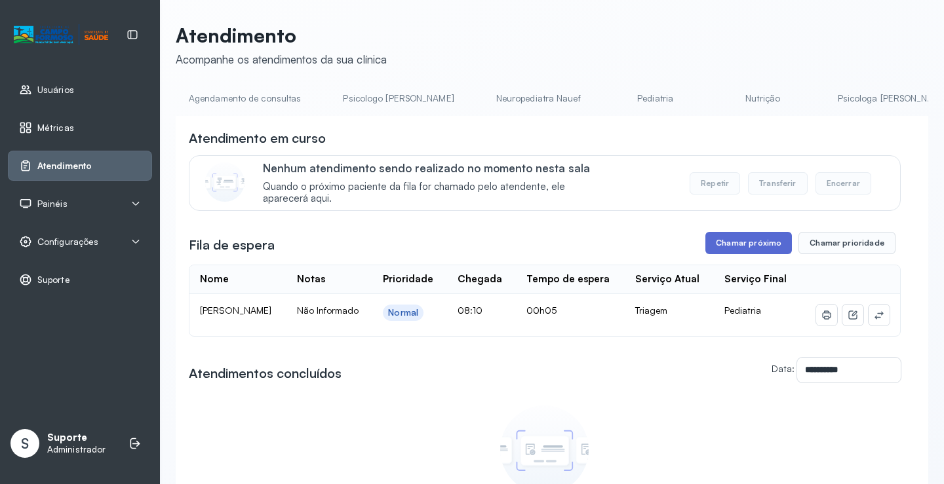
click at [745, 252] on button "Chamar próximo" at bounding box center [748, 243] width 87 height 22
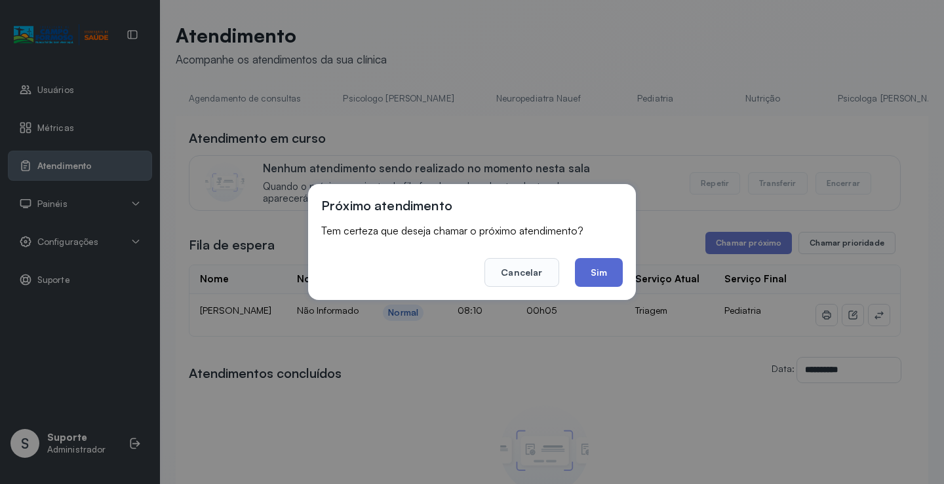
click at [589, 275] on button "Sim" at bounding box center [599, 272] width 48 height 29
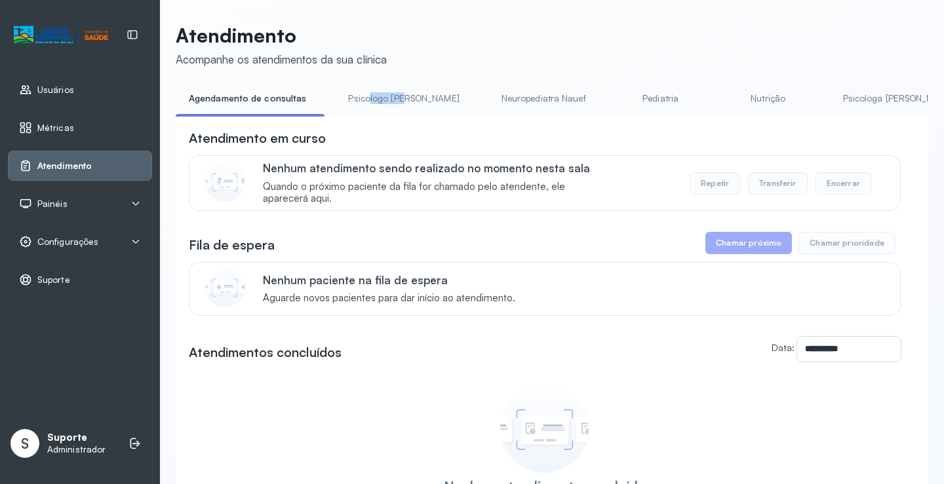
drag, startPoint x: 364, startPoint y: 116, endPoint x: 399, endPoint y: 113, distance: 34.8
click at [399, 113] on li "Psicologo [PERSON_NAME]" at bounding box center [406, 102] width 142 height 29
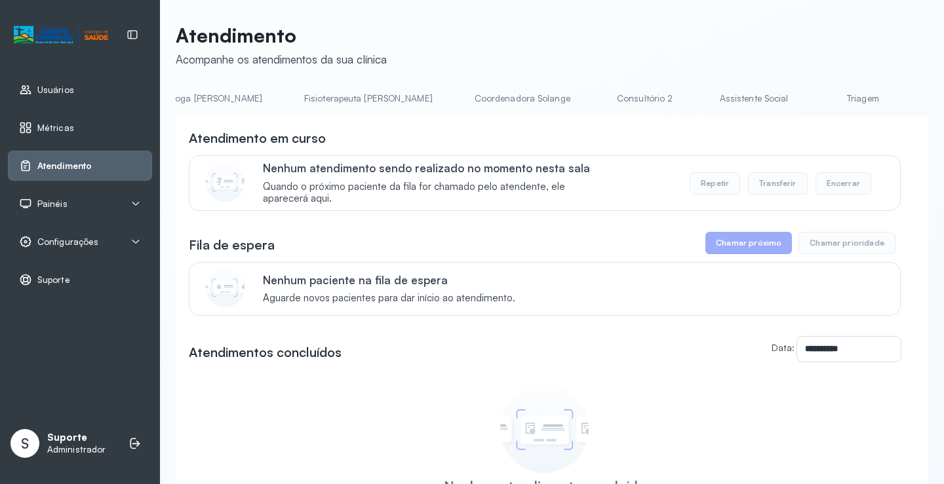
scroll to position [0, 696]
click at [812, 104] on link "Triagem" at bounding box center [858, 99] width 92 height 22
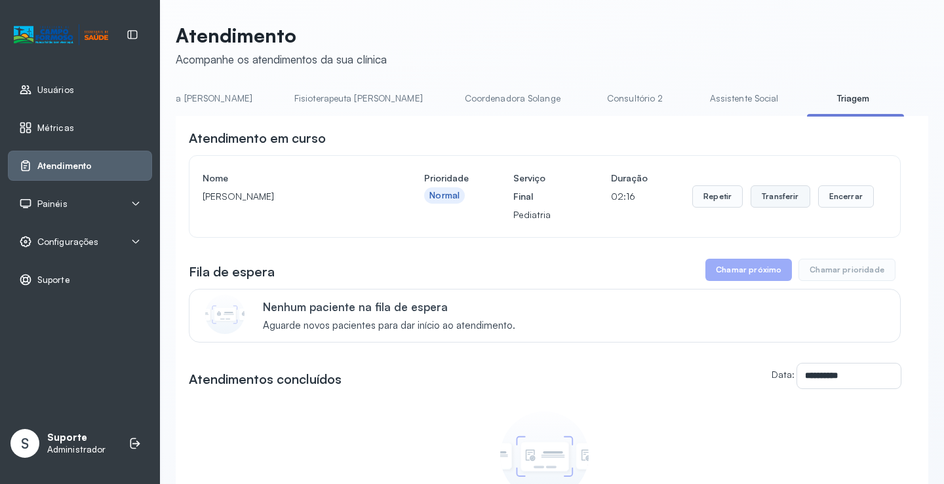
click at [777, 191] on button "Transferir" at bounding box center [780, 196] width 60 height 22
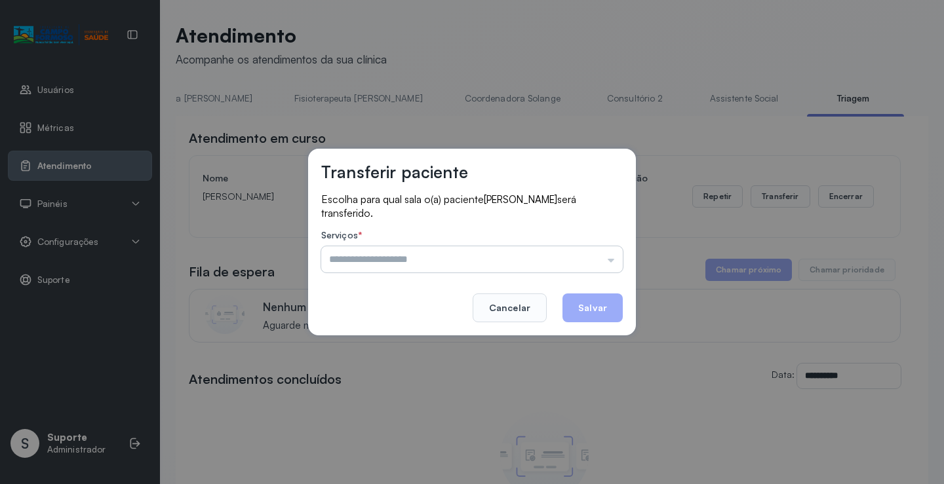
click at [611, 261] on input "text" at bounding box center [471, 259] width 301 height 26
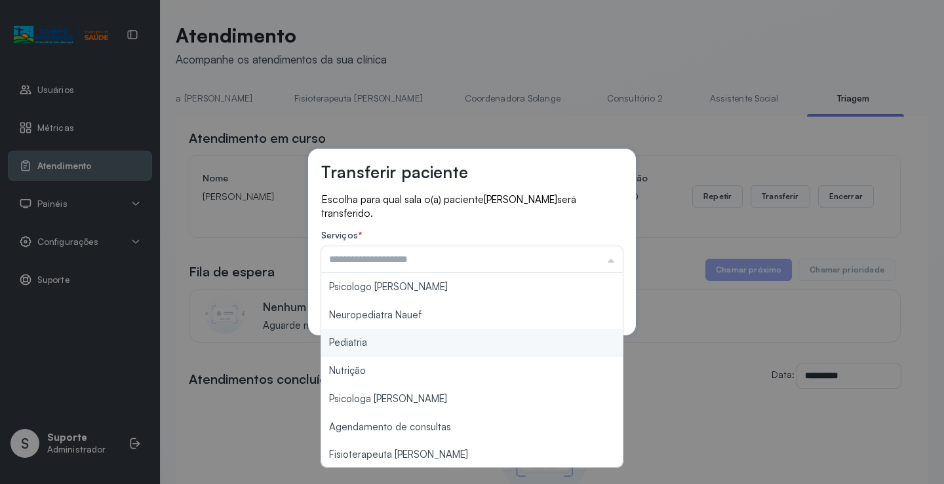
type input "*********"
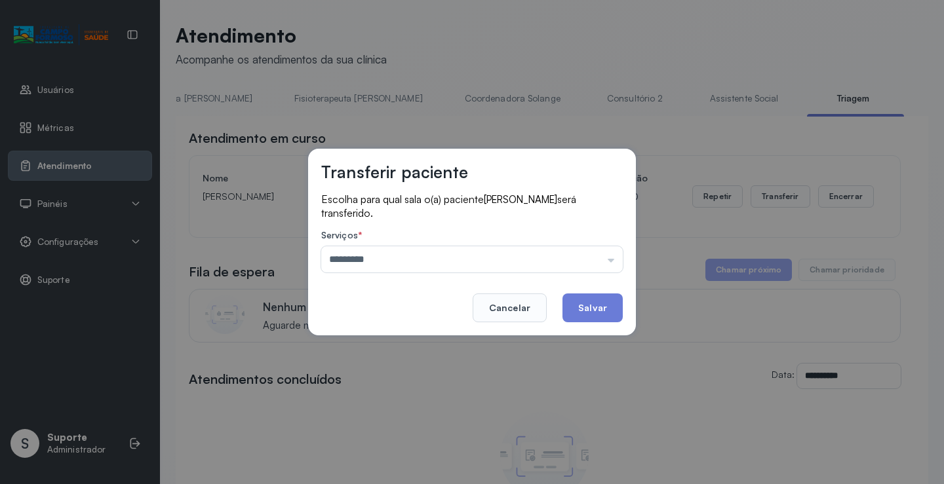
click at [429, 343] on div "Transferir paciente Escolha para qual sala o(a) paciente EMANUEL FELIX DOS SANT…" at bounding box center [472, 242] width 944 height 484
click at [594, 312] on button "Salvar" at bounding box center [592, 308] width 60 height 29
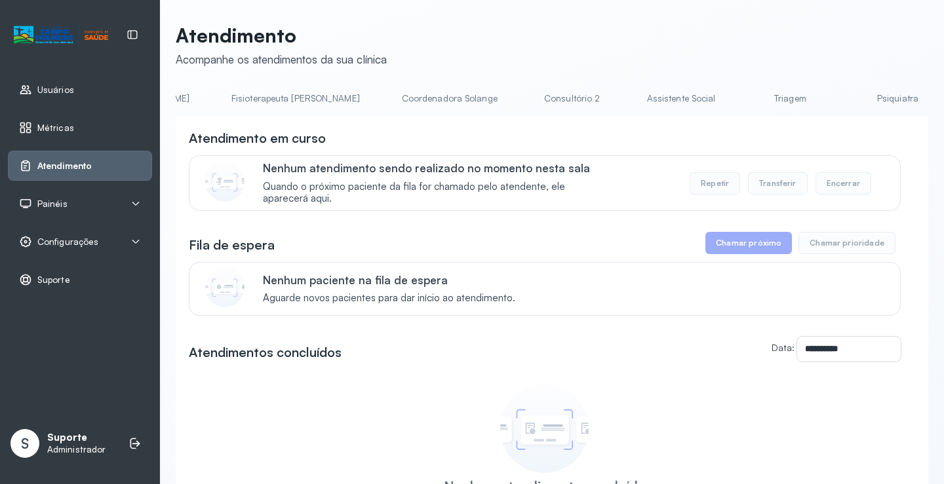
scroll to position [0, 821]
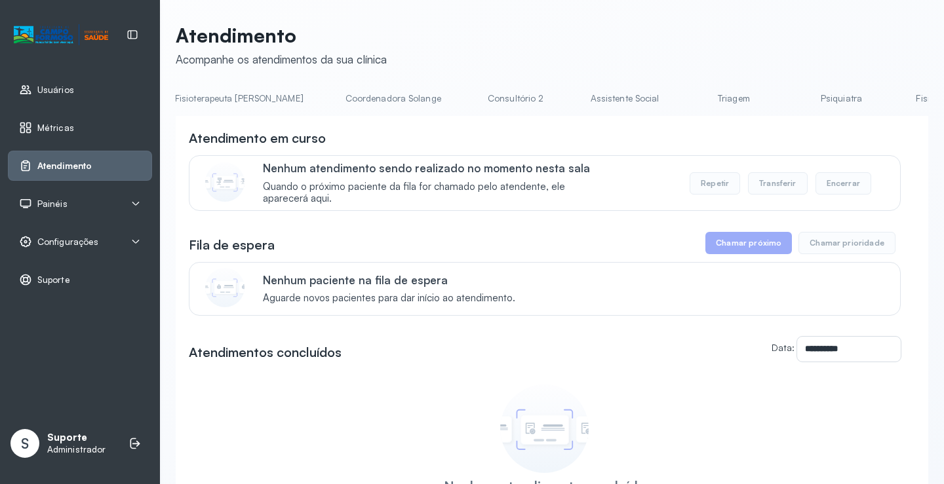
click at [687, 103] on link "Triagem" at bounding box center [733, 99] width 92 height 22
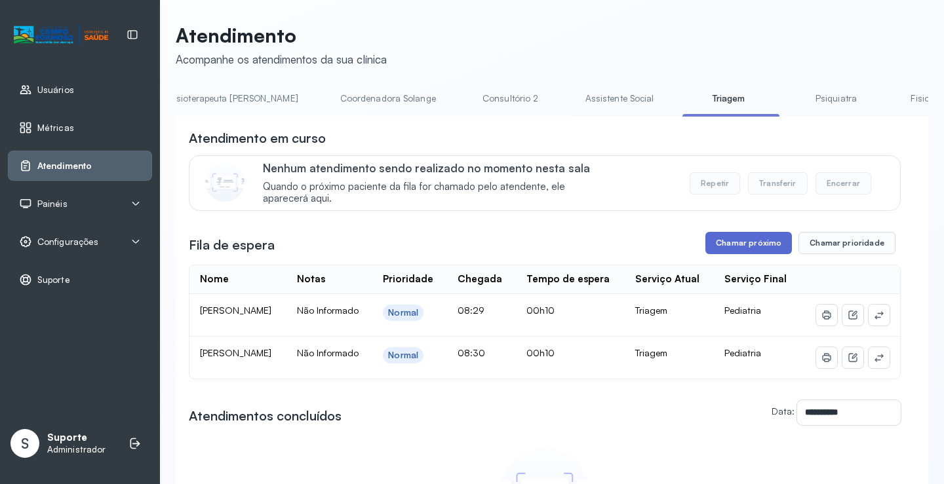
click at [743, 252] on button "Chamar próximo" at bounding box center [748, 243] width 87 height 22
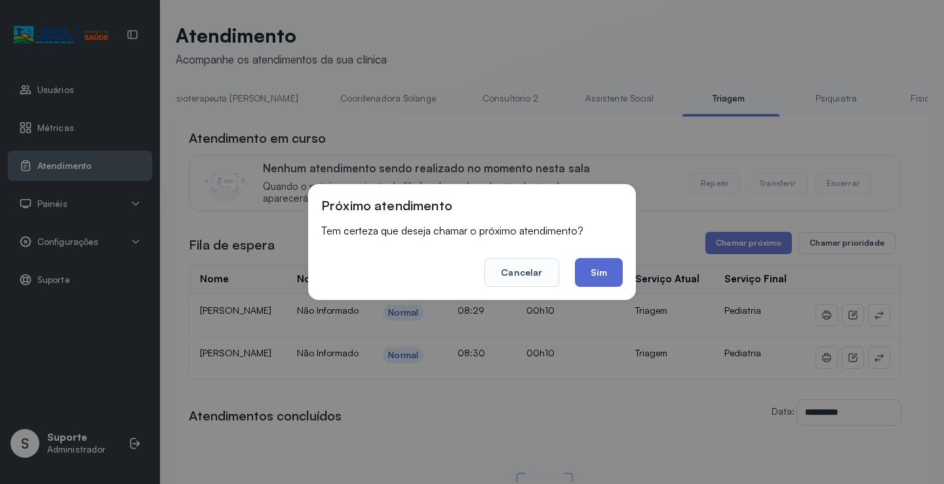
click at [604, 278] on button "Sim" at bounding box center [599, 272] width 48 height 29
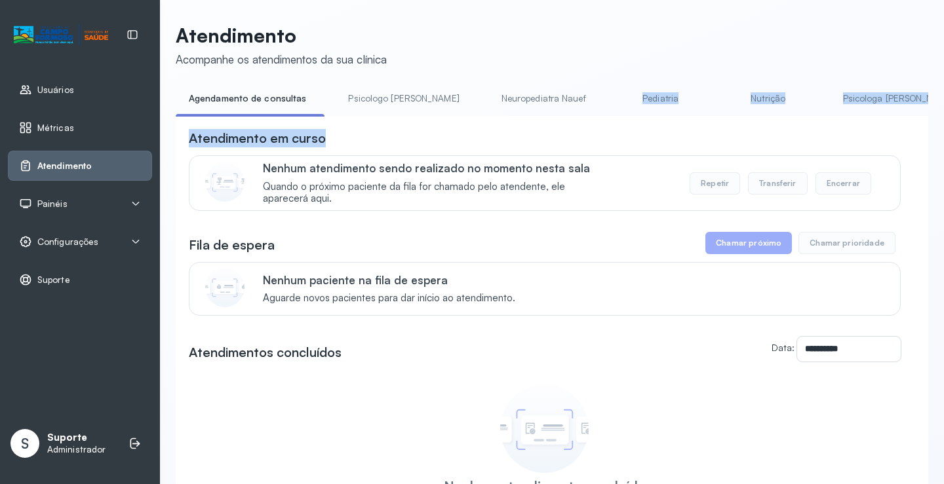
drag, startPoint x: 357, startPoint y: 121, endPoint x: 534, endPoint y: 81, distance: 181.4
click at [534, 81] on div "**********" at bounding box center [552, 312] width 752 height 577
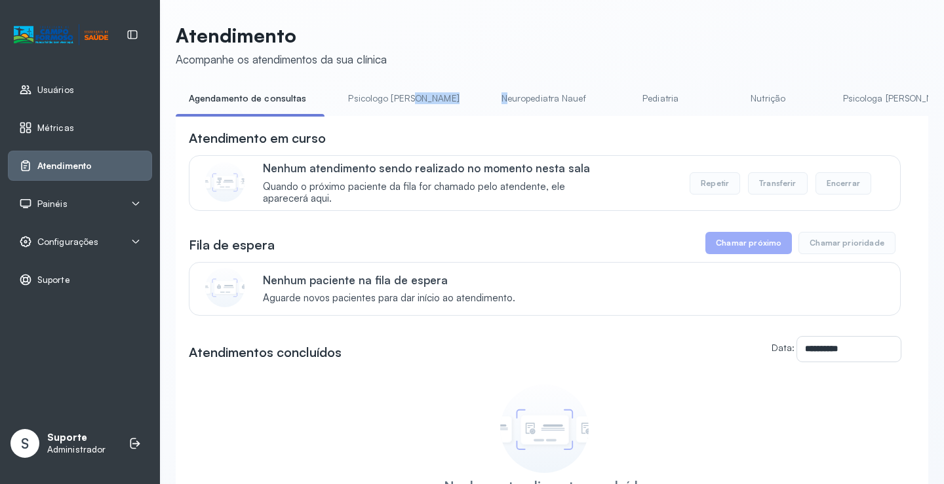
drag, startPoint x: 408, startPoint y: 115, endPoint x: 457, endPoint y: 113, distance: 49.2
click at [457, 113] on ul "Agendamento de consultas Psicologo Pedro Neuropediatra Nauef Pediatria Nutrição…" at bounding box center [552, 102] width 752 height 29
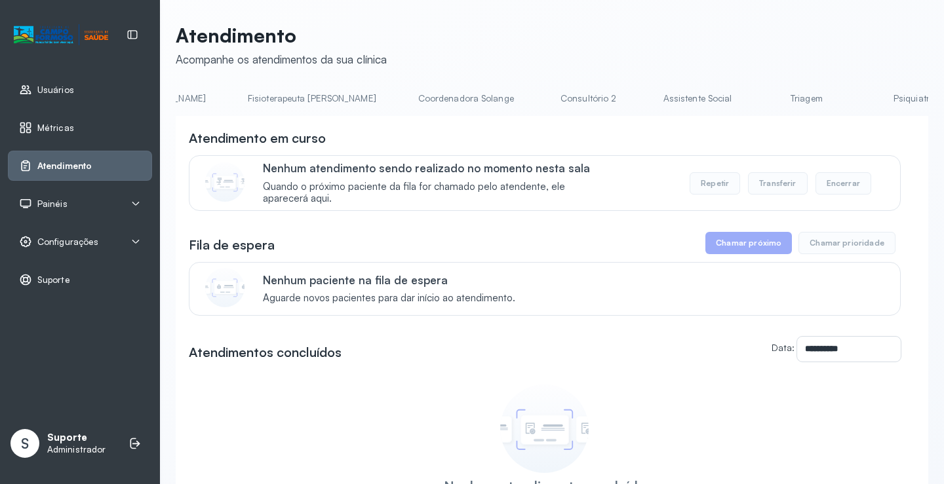
scroll to position [0, 750]
click at [758, 100] on link "Triagem" at bounding box center [804, 99] width 92 height 22
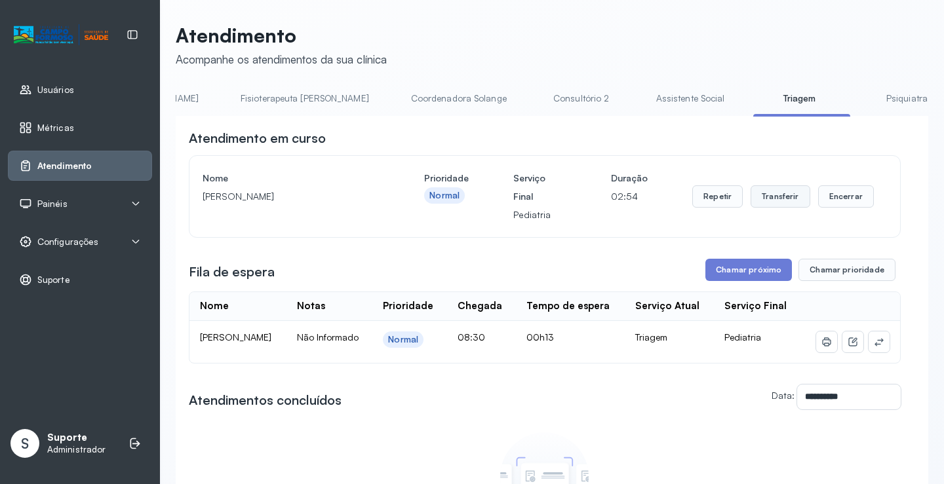
click at [777, 195] on button "Transferir" at bounding box center [780, 196] width 60 height 22
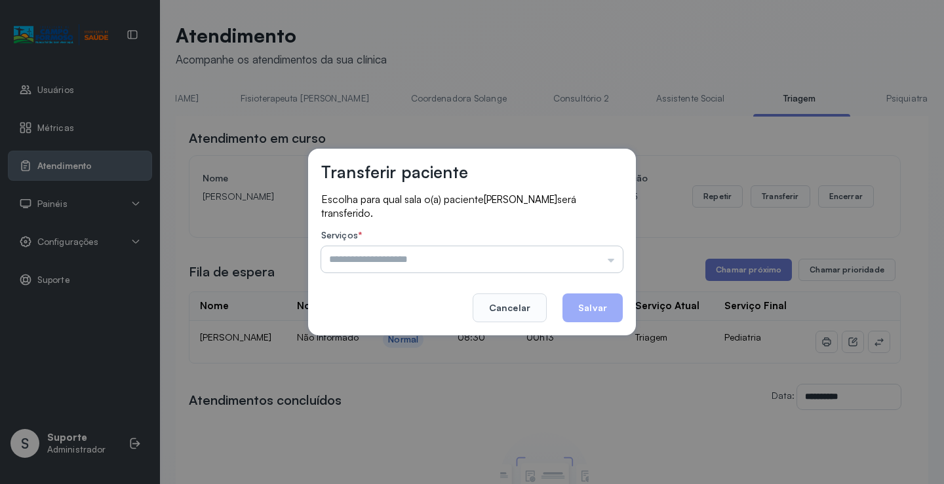
click at [606, 261] on input "text" at bounding box center [471, 259] width 301 height 26
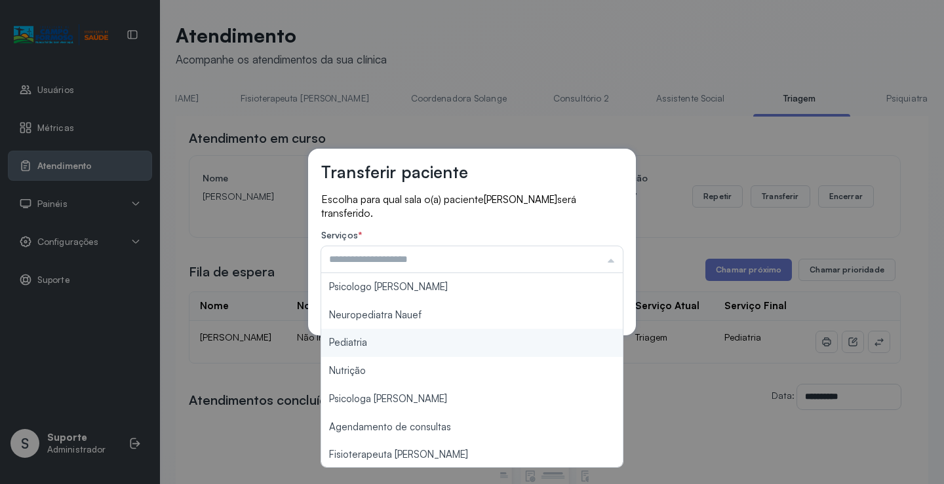
type input "*********"
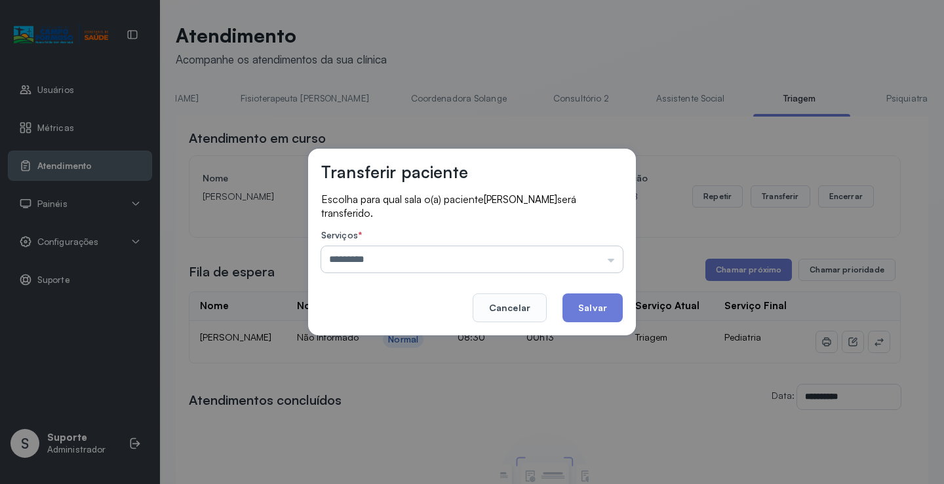
drag, startPoint x: 381, startPoint y: 343, endPoint x: 516, endPoint y: 260, distance: 159.2
click at [412, 330] on div "Transferir paciente Escolha para qual sala o(a) paciente ANTHONY RAVI DA SILVA …" at bounding box center [472, 242] width 328 height 187
click at [601, 302] on button "Salvar" at bounding box center [592, 308] width 60 height 29
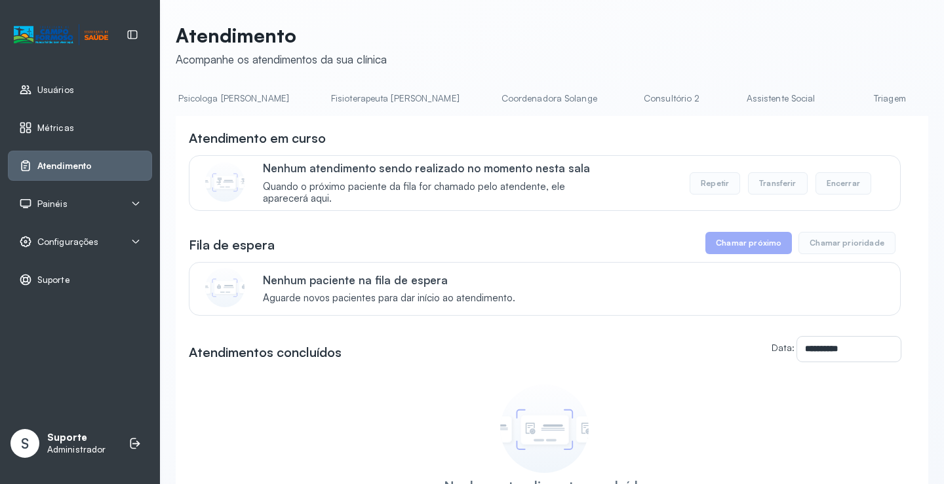
scroll to position [0, 732]
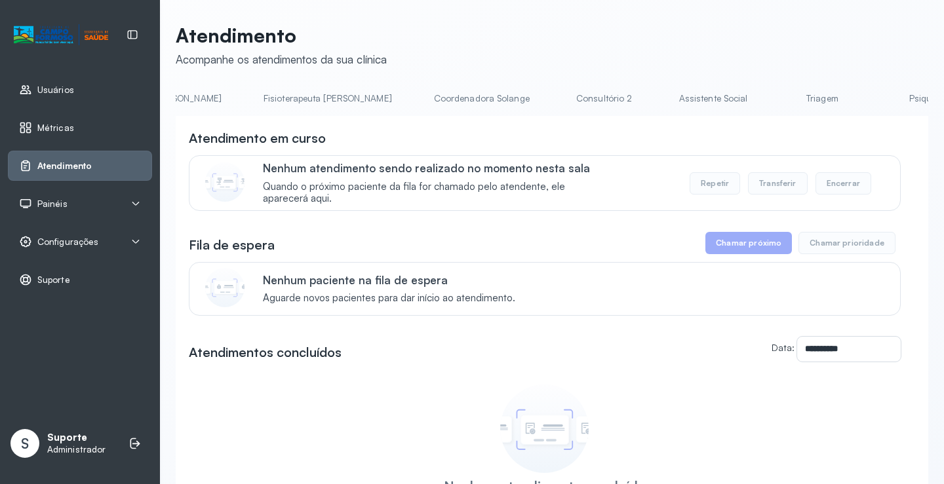
click at [776, 100] on link "Triagem" at bounding box center [822, 99] width 92 height 22
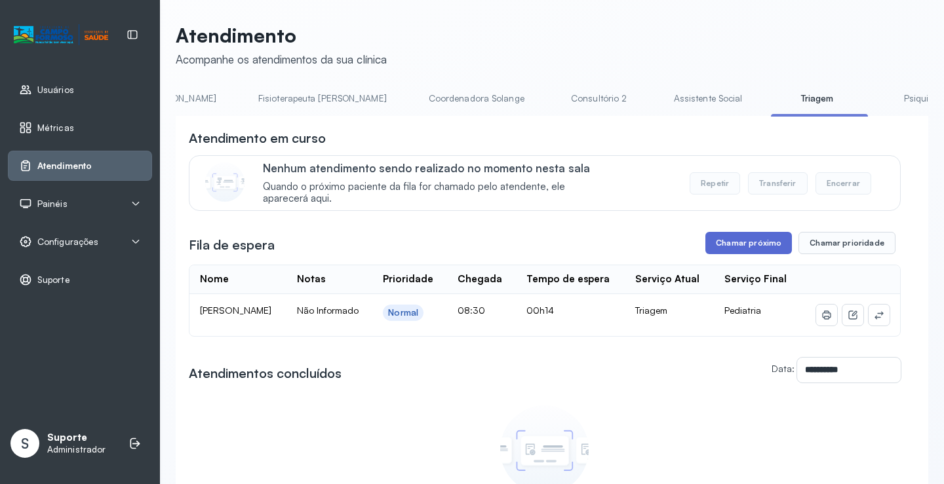
click at [744, 244] on button "Chamar próximo" at bounding box center [748, 243] width 87 height 22
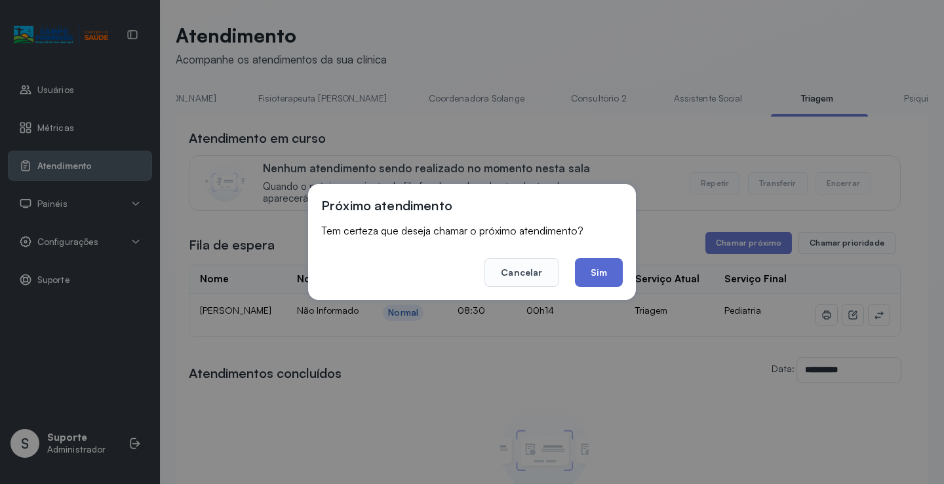
click at [600, 277] on button "Sim" at bounding box center [599, 272] width 48 height 29
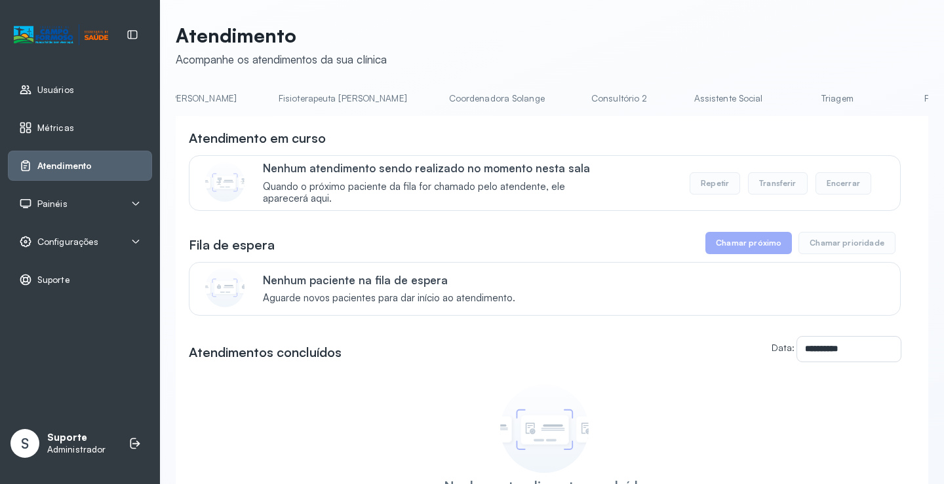
scroll to position [0, 756]
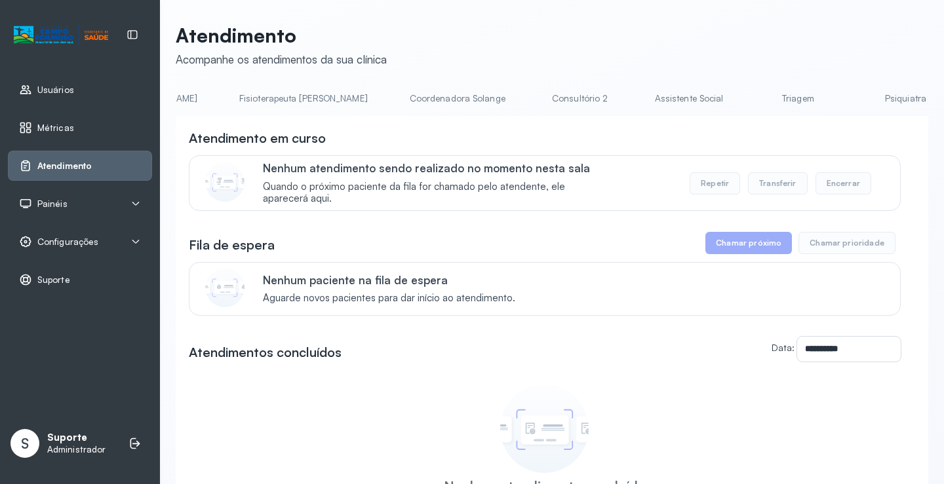
click at [752, 100] on link "Triagem" at bounding box center [798, 99] width 92 height 22
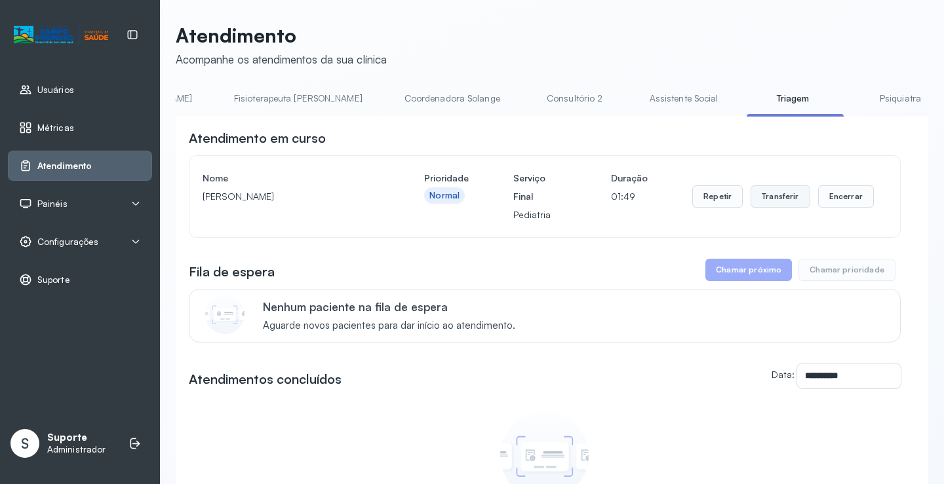
click at [788, 195] on button "Transferir" at bounding box center [780, 196] width 60 height 22
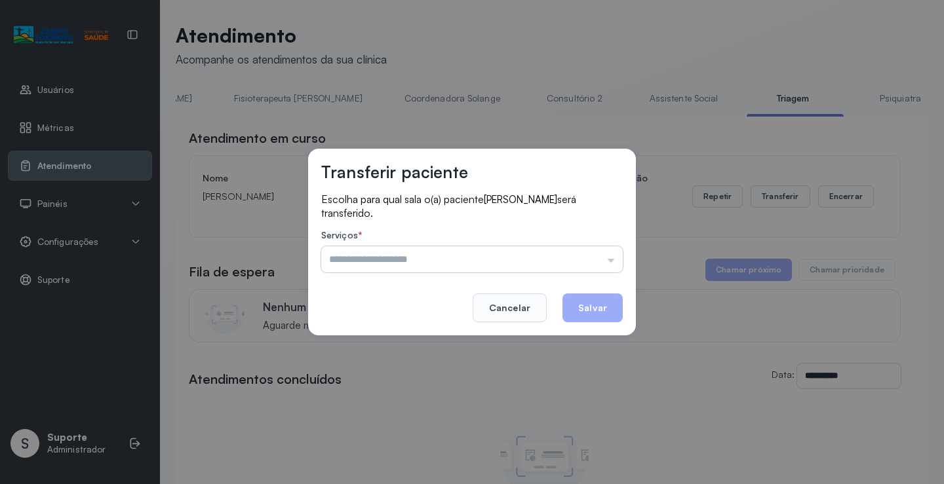
click at [610, 260] on input "text" at bounding box center [471, 259] width 301 height 26
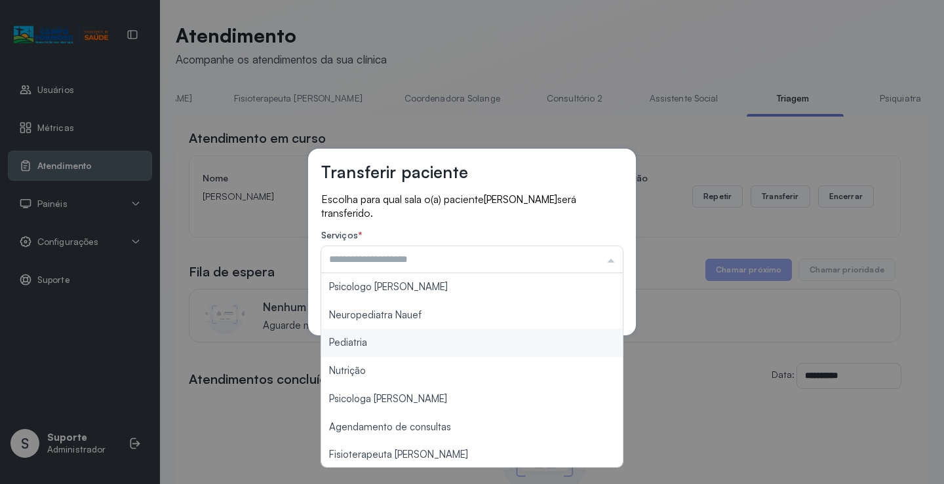
type input "*********"
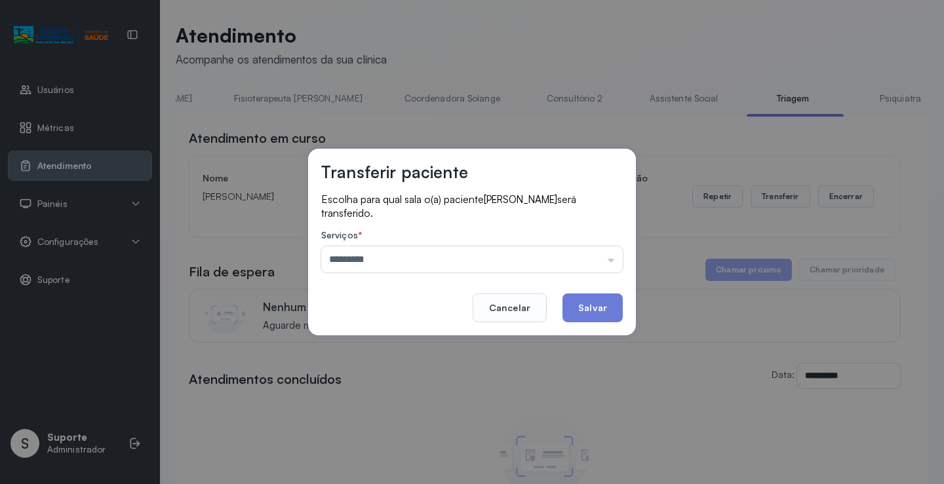
click at [387, 346] on div "Transferir paciente Escolha para qual sala o(a) paciente [PERSON_NAME] será tra…" at bounding box center [472, 242] width 944 height 484
click at [579, 305] on button "Salvar" at bounding box center [592, 308] width 60 height 29
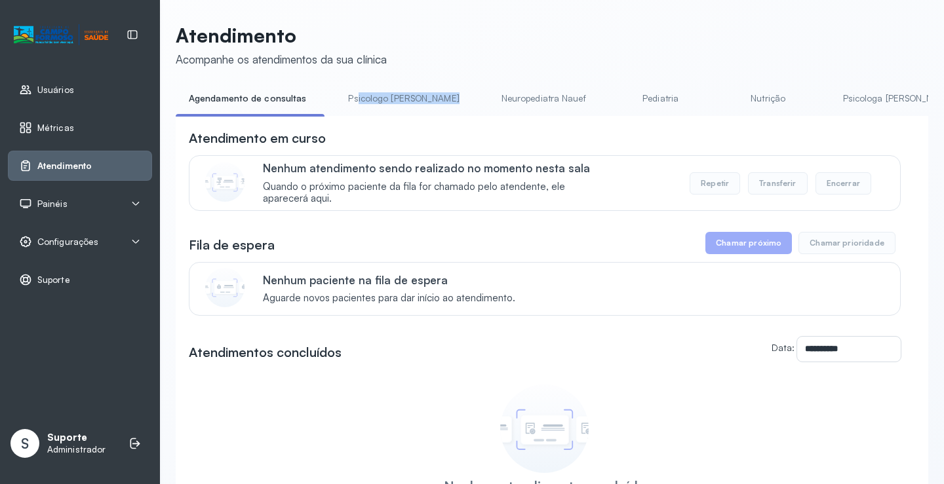
drag, startPoint x: 353, startPoint y: 116, endPoint x: 423, endPoint y: 121, distance: 70.3
click at [427, 117] on div "Agendamento de consultas Psicologo [PERSON_NAME] Nauef Pediatria Nutrição Psico…" at bounding box center [552, 102] width 752 height 29
drag, startPoint x: 406, startPoint y: 121, endPoint x: 406, endPoint y: 127, distance: 6.6
click at [444, 125] on div "**********" at bounding box center [552, 358] width 752 height 485
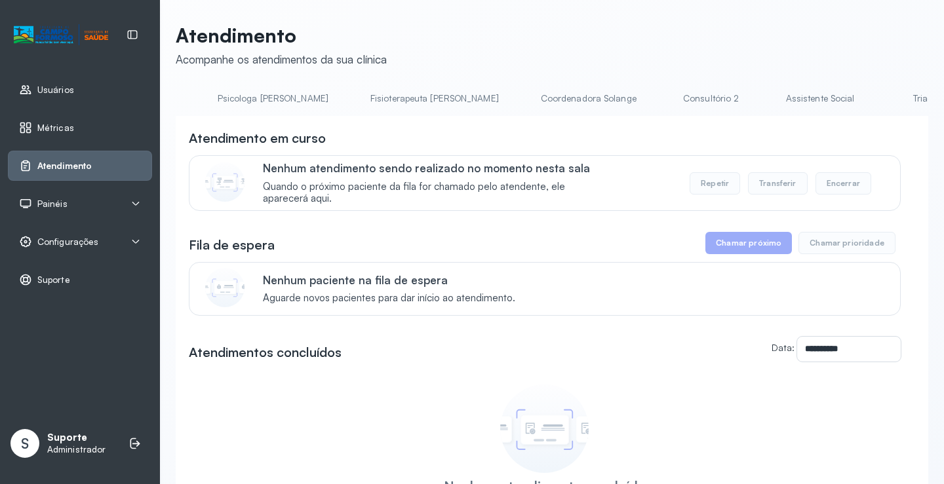
scroll to position [0, 753]
click at [755, 106] on link "Triagem" at bounding box center [801, 99] width 92 height 22
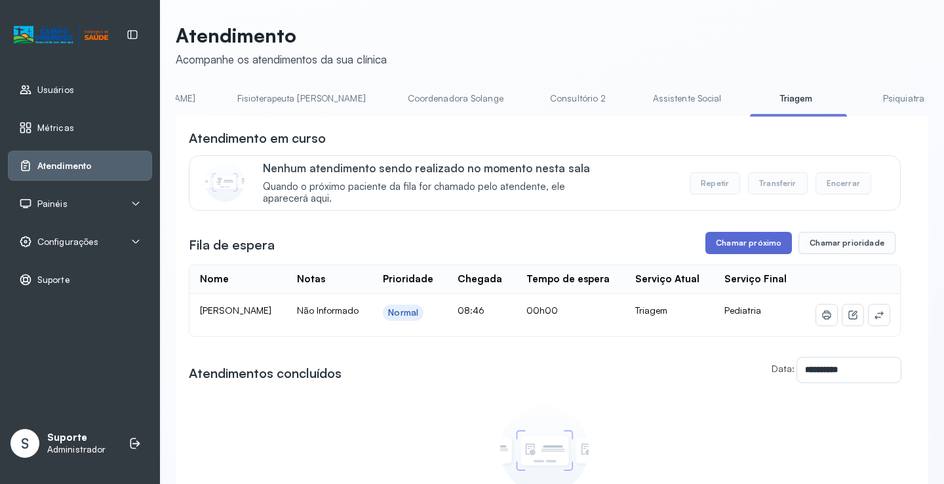
click at [765, 254] on button "Chamar próximo" at bounding box center [748, 243] width 87 height 22
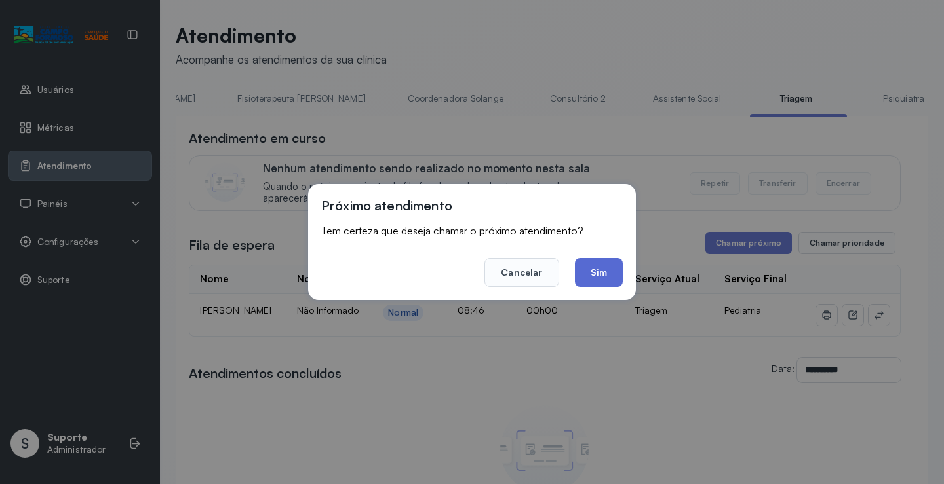
click at [602, 268] on button "Sim" at bounding box center [599, 272] width 48 height 29
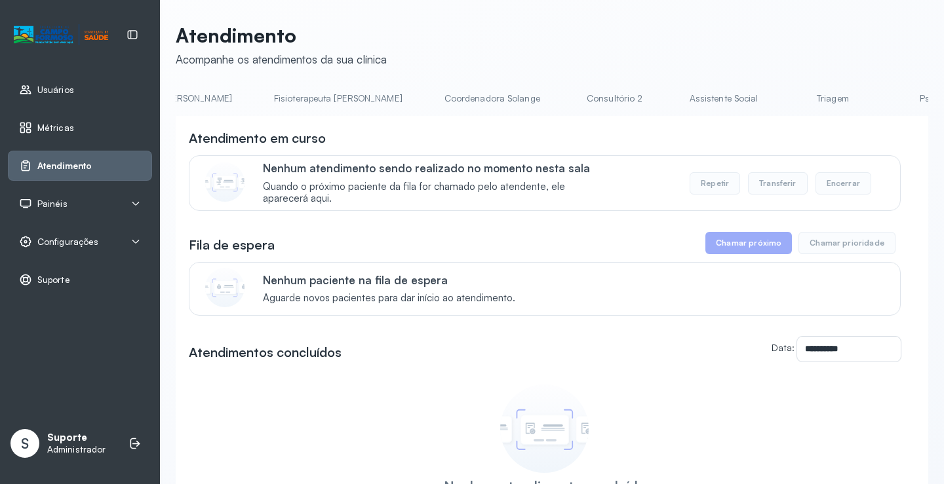
scroll to position [0, 725]
click at [783, 106] on link "Triagem" at bounding box center [829, 99] width 92 height 22
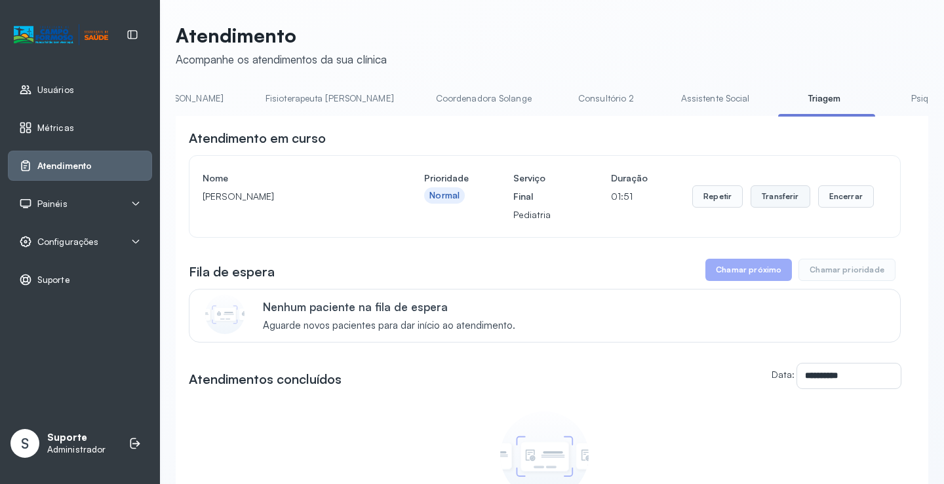
click at [774, 194] on button "Transferir" at bounding box center [780, 196] width 60 height 22
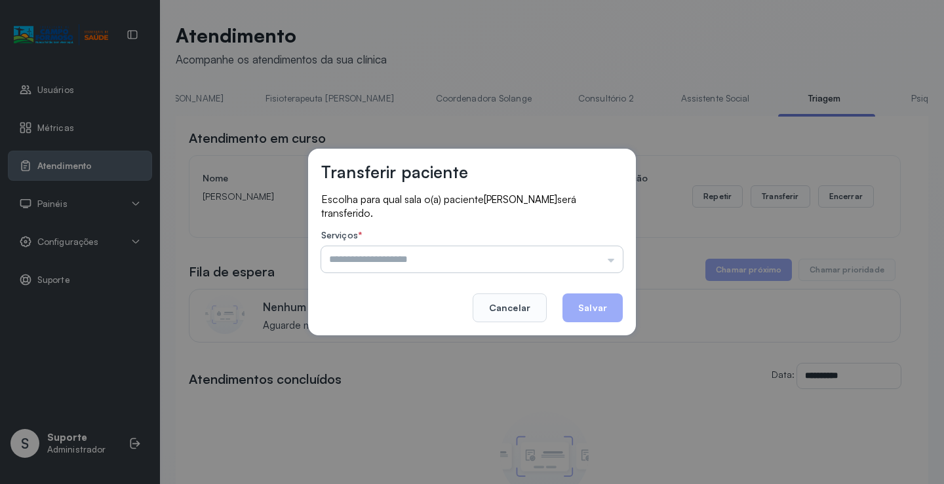
click at [614, 258] on input "text" at bounding box center [471, 259] width 301 height 26
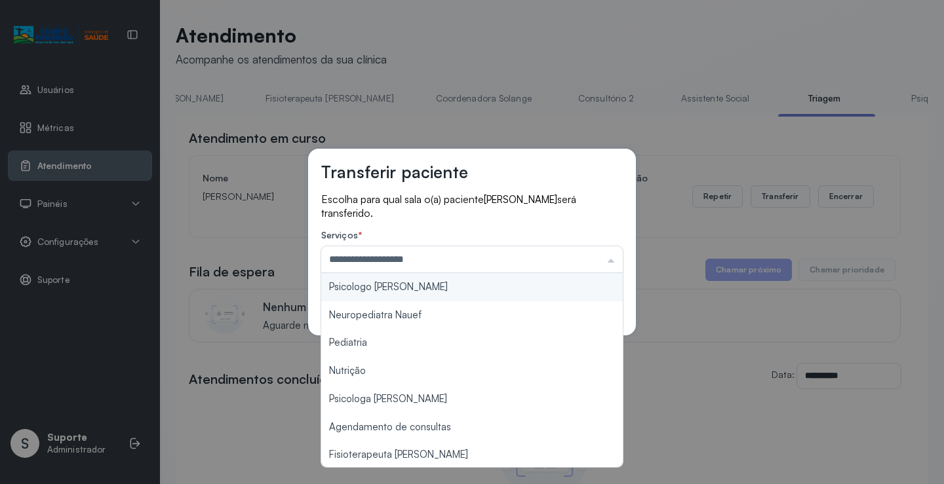
drag, startPoint x: 414, startPoint y: 316, endPoint x: 406, endPoint y: 317, distance: 8.0
click at [412, 316] on div "**********" at bounding box center [472, 242] width 328 height 187
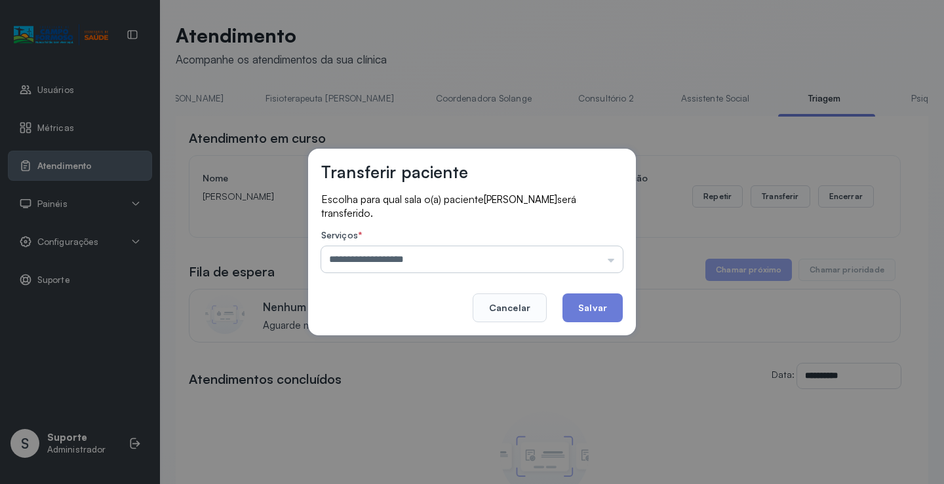
click at [614, 258] on input "**********" at bounding box center [471, 259] width 301 height 26
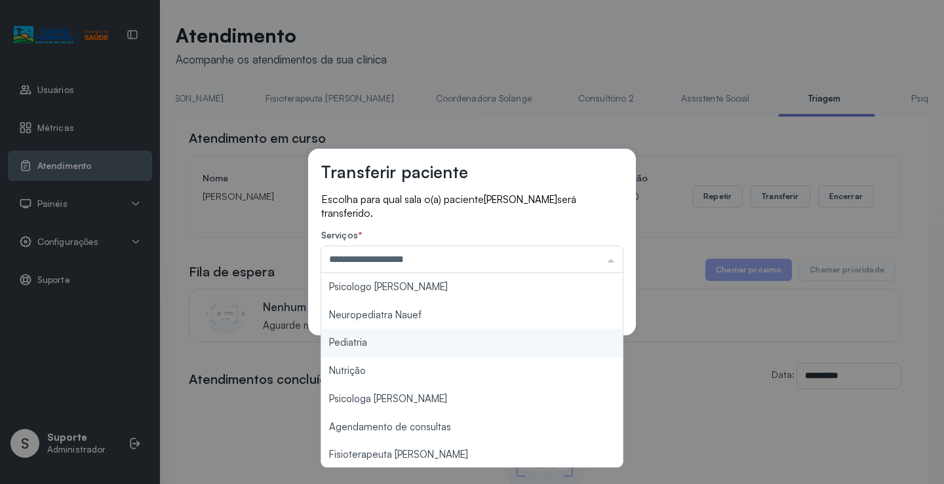
type input "*********"
click at [374, 349] on div "Transferir paciente Escolha para qual sala o(a) paciente LUIZ HENRIQUE MARTINS …" at bounding box center [472, 242] width 944 height 484
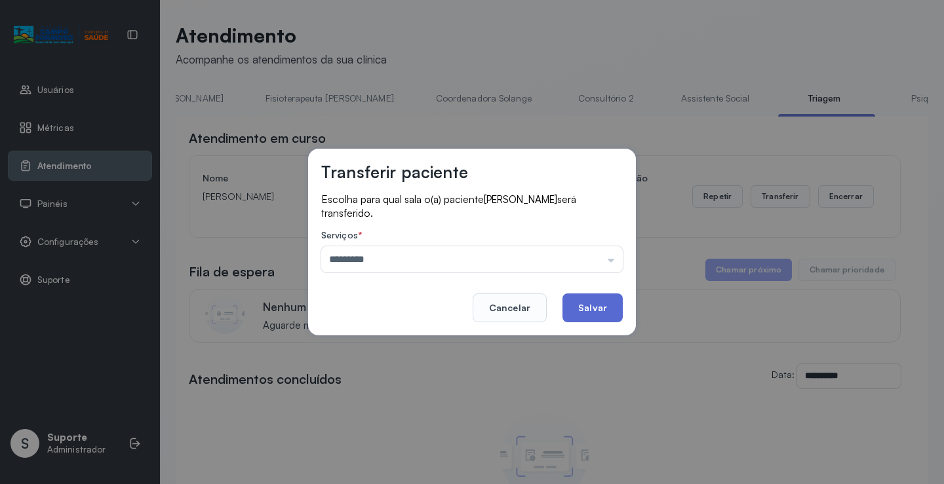
click at [577, 315] on button "Salvar" at bounding box center [592, 308] width 60 height 29
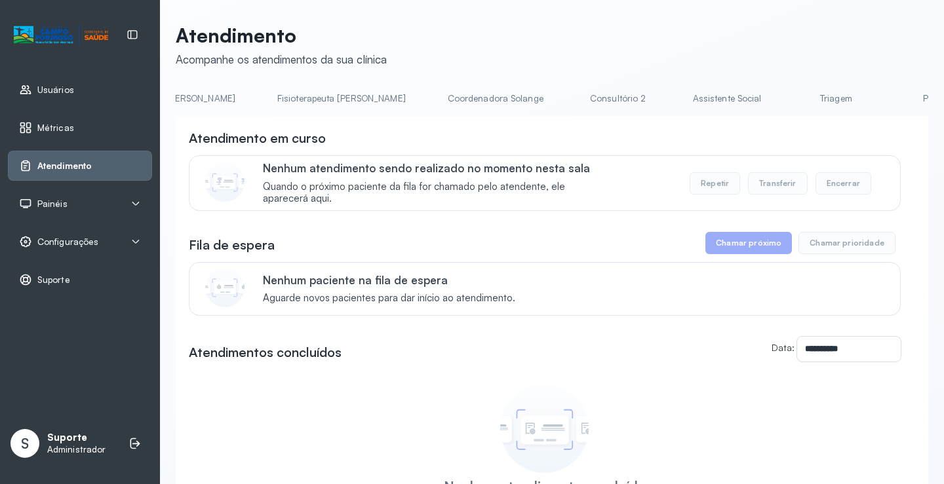
scroll to position [0, 723]
click at [785, 95] on link "Triagem" at bounding box center [831, 99] width 92 height 22
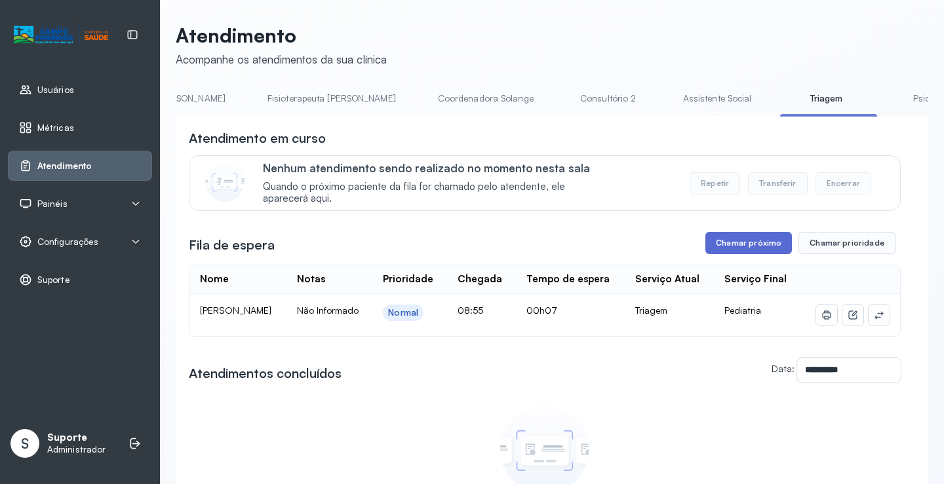
click at [740, 250] on button "Chamar próximo" at bounding box center [748, 243] width 87 height 22
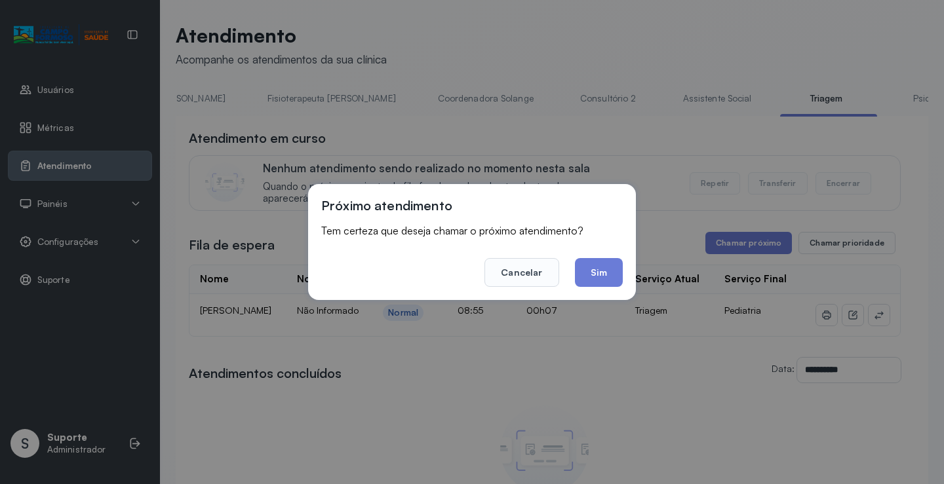
drag, startPoint x: 598, startPoint y: 273, endPoint x: 608, endPoint y: 249, distance: 25.9
click at [608, 250] on footer "Cancelar Sim" at bounding box center [471, 263] width 301 height 47
click at [606, 277] on button "Sim" at bounding box center [599, 272] width 48 height 29
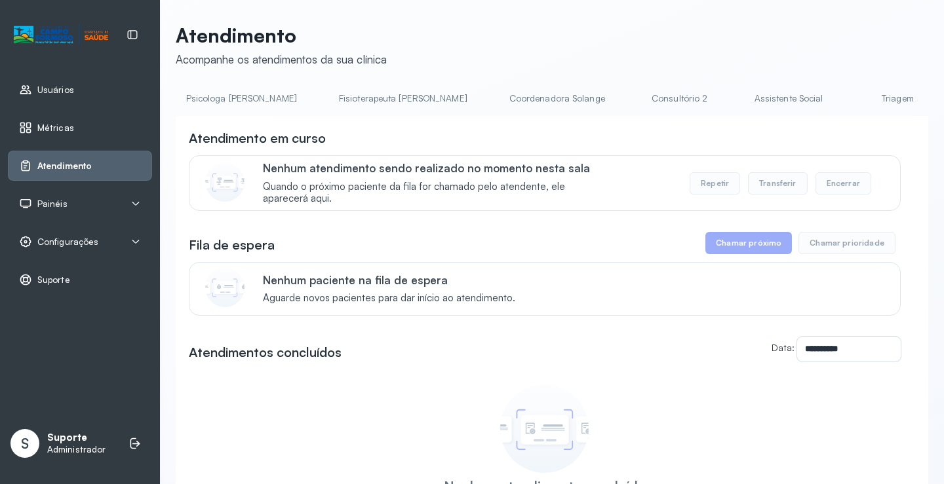
scroll to position [0, 665]
click at [843, 105] on link "Triagem" at bounding box center [889, 99] width 92 height 22
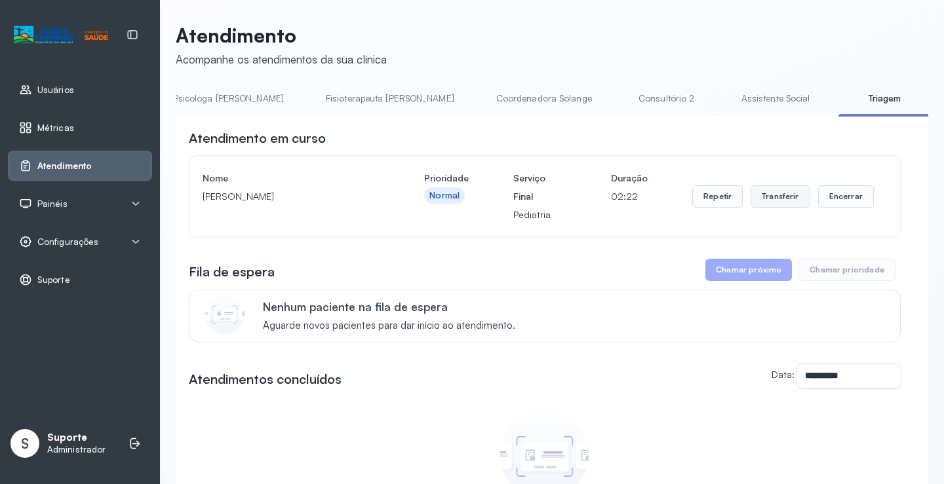
click at [769, 191] on button "Transferir" at bounding box center [780, 196] width 60 height 22
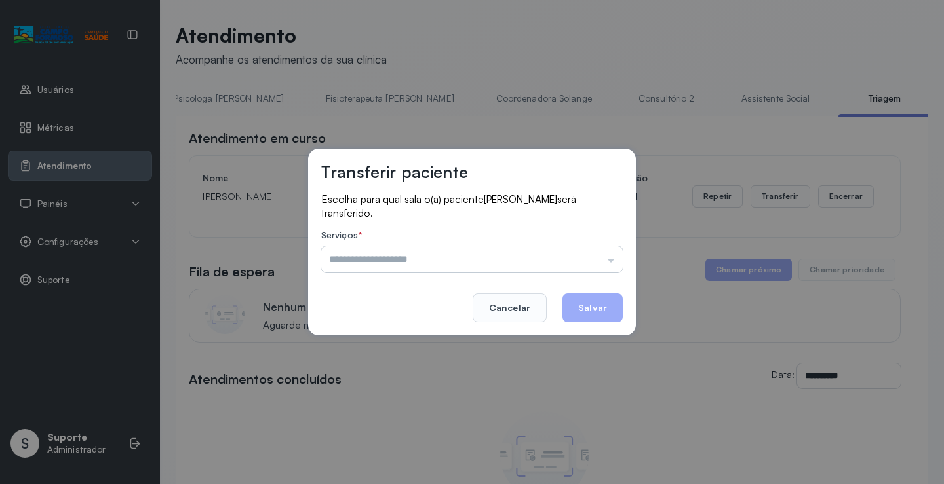
click at [607, 271] on input "text" at bounding box center [471, 259] width 301 height 26
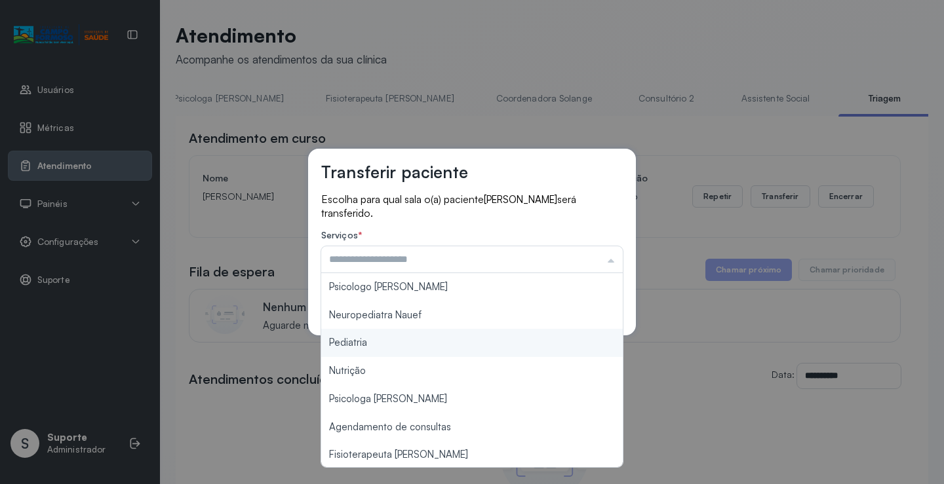
type input "*********"
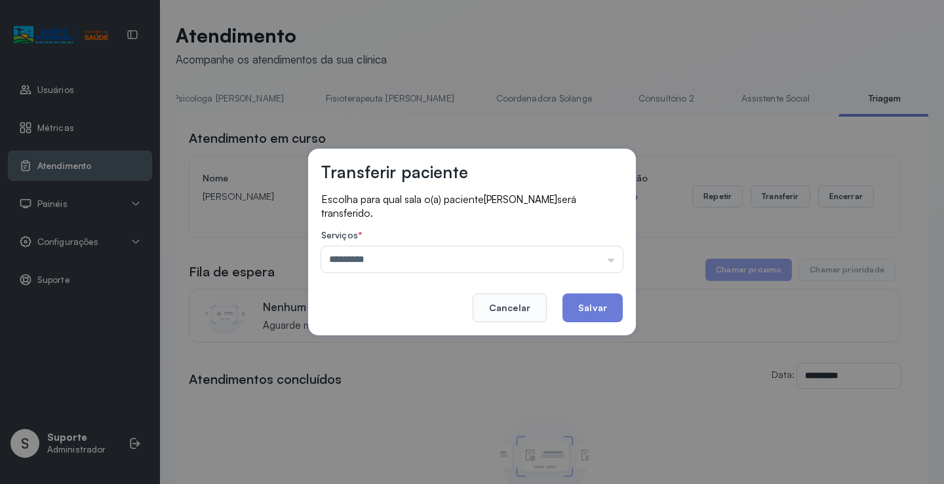
click at [450, 343] on div "Transferir paciente Escolha para qual sala o(a) paciente JADE CARVALHO OLIVEIRA…" at bounding box center [472, 242] width 944 height 484
click at [604, 312] on button "Salvar" at bounding box center [592, 308] width 60 height 29
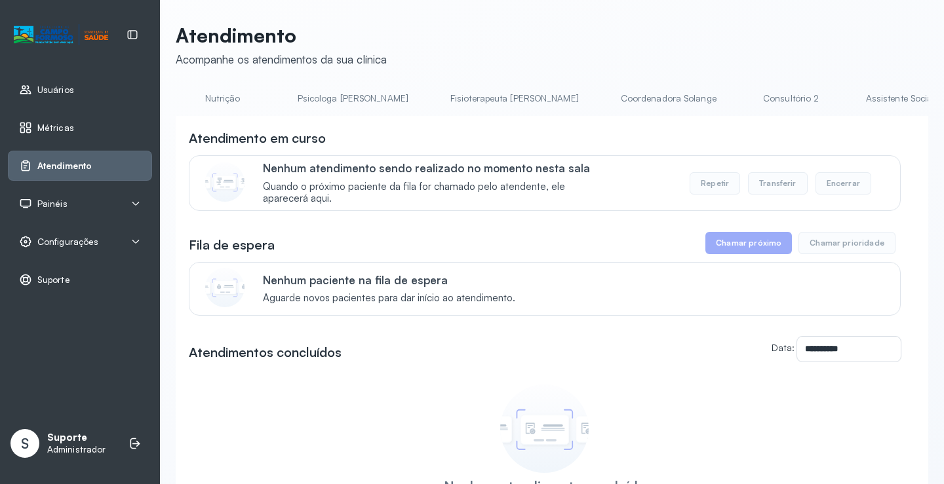
scroll to position [0, 693]
click at [815, 108] on link "Triagem" at bounding box center [861, 99] width 92 height 22
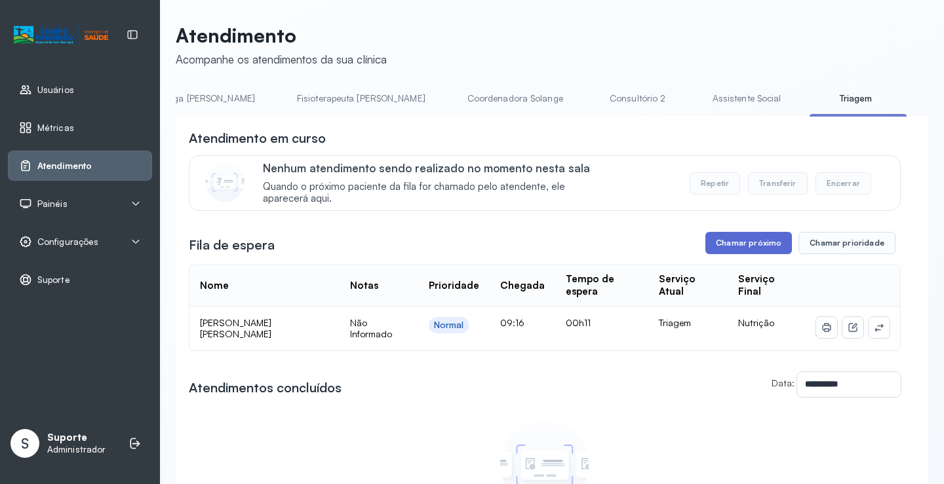
click at [760, 244] on button "Chamar próximo" at bounding box center [748, 243] width 87 height 22
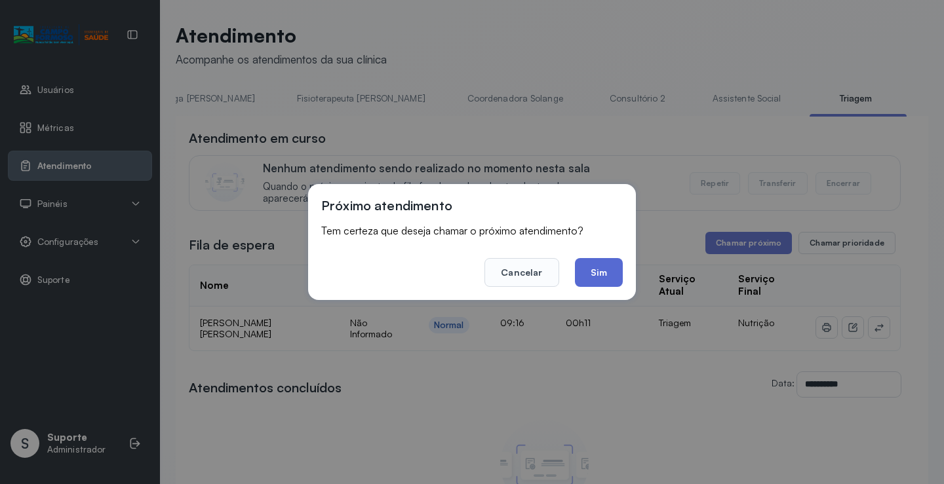
click at [604, 267] on button "Sim" at bounding box center [599, 272] width 48 height 29
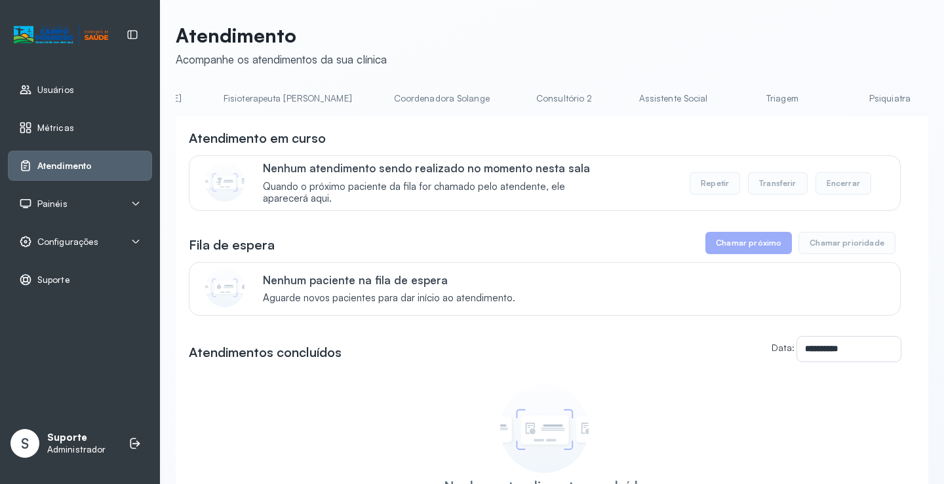
scroll to position [0, 784]
click at [724, 97] on link "Triagem" at bounding box center [770, 99] width 92 height 22
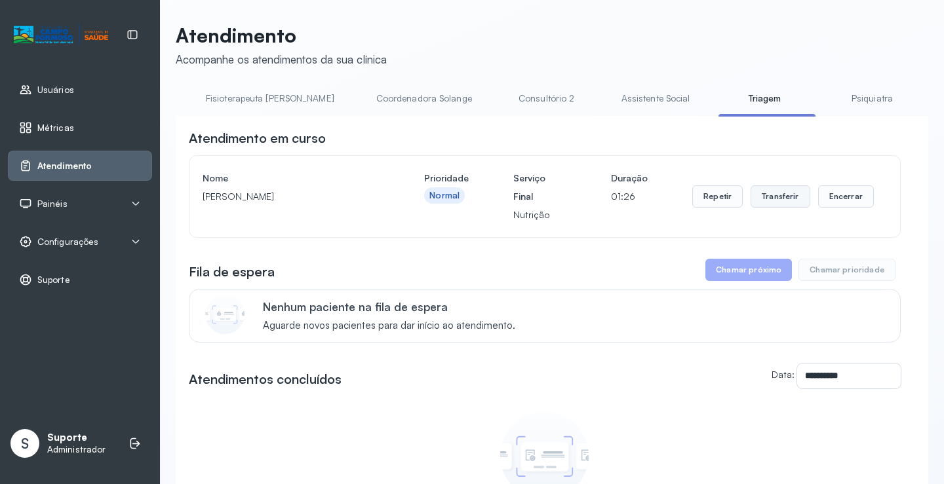
click at [780, 200] on button "Transferir" at bounding box center [780, 196] width 60 height 22
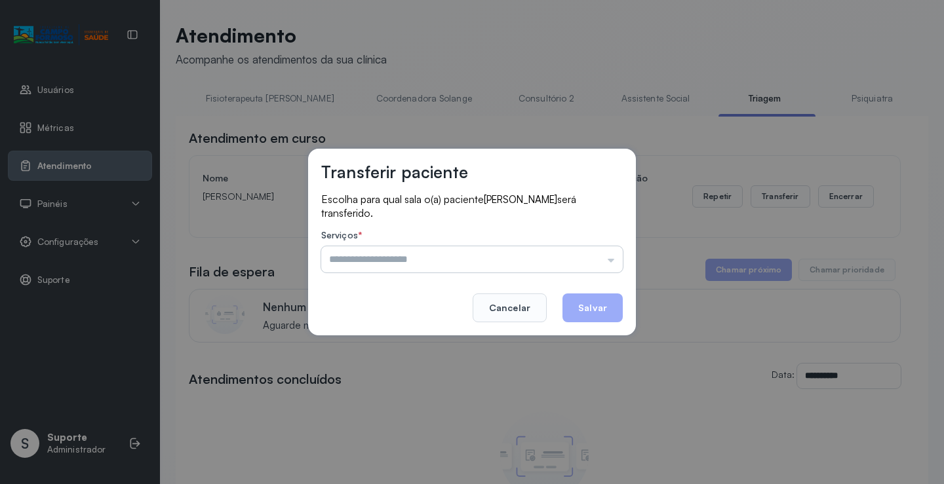
click at [608, 258] on input "text" at bounding box center [471, 259] width 301 height 26
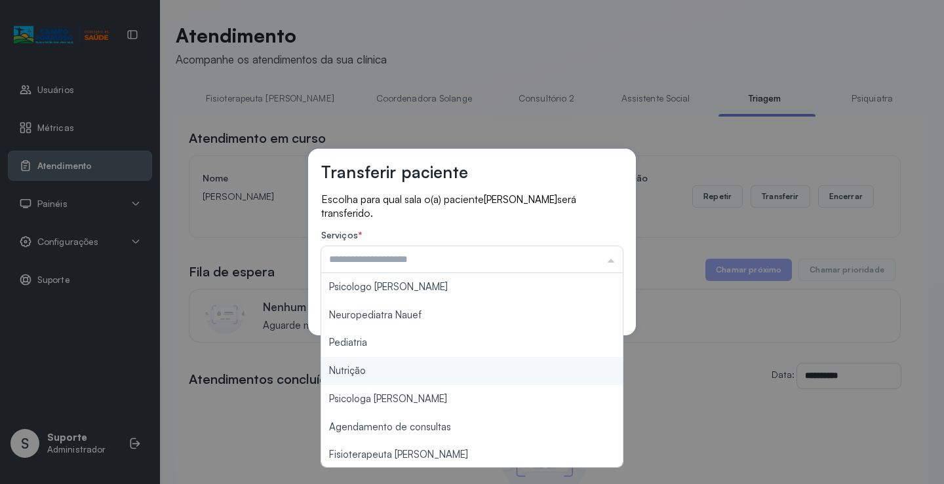
type input "********"
drag, startPoint x: 427, startPoint y: 374, endPoint x: 463, endPoint y: 371, distance: 35.5
click at [440, 372] on div "Transferir paciente Escolha para qual sala o(a) paciente [PERSON_NAME] será tra…" at bounding box center [472, 242] width 944 height 484
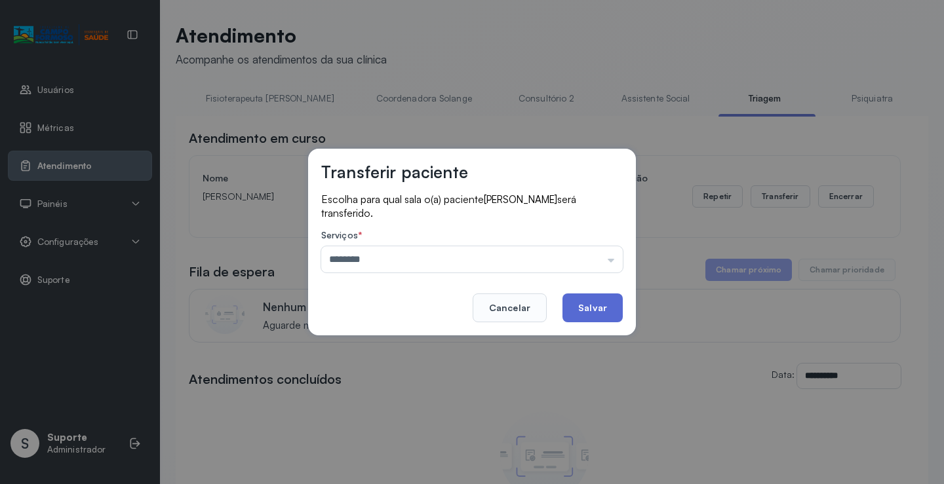
click at [598, 304] on button "Salvar" at bounding box center [592, 308] width 60 height 29
